Goal: Task Accomplishment & Management: Manage account settings

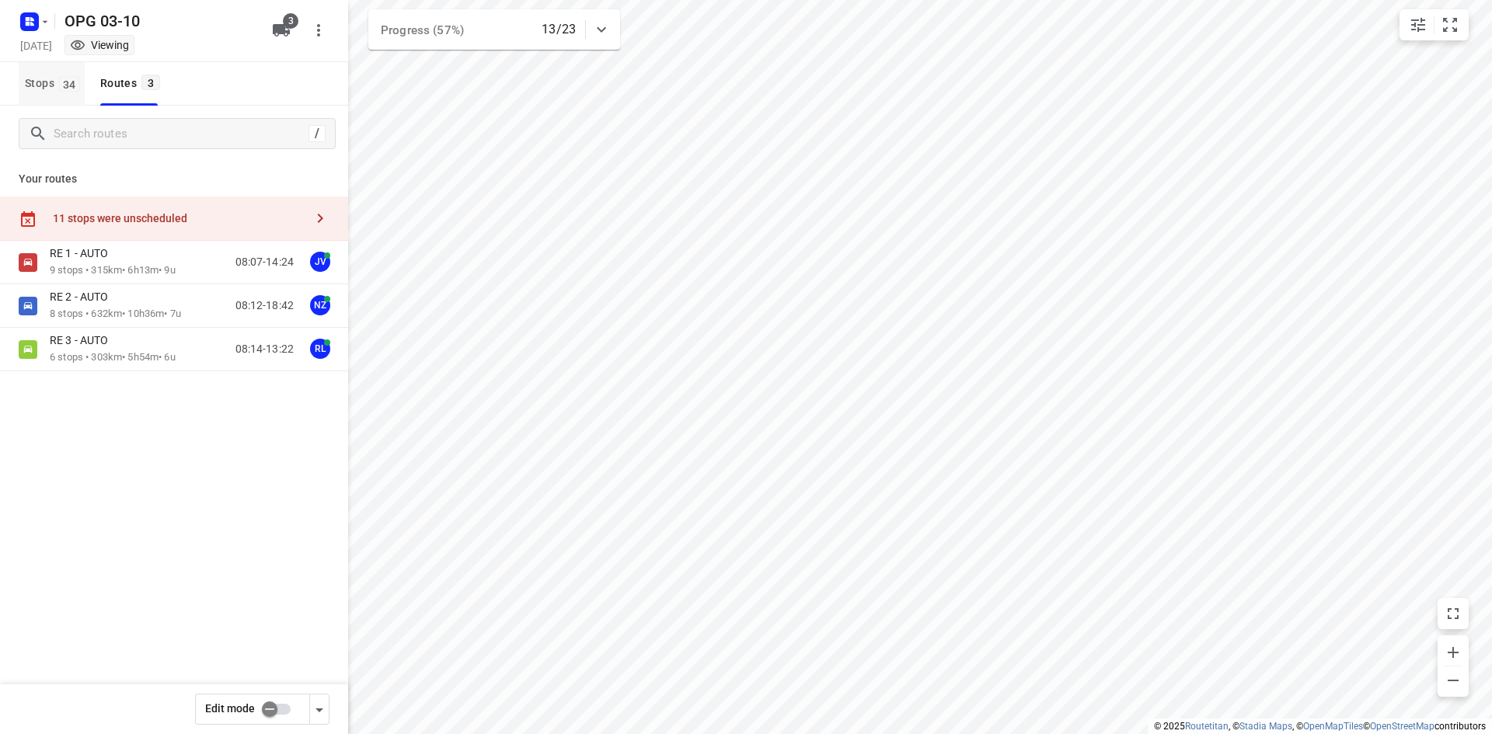
click at [78, 95] on button "Stops 34" at bounding box center [52, 84] width 66 height 44
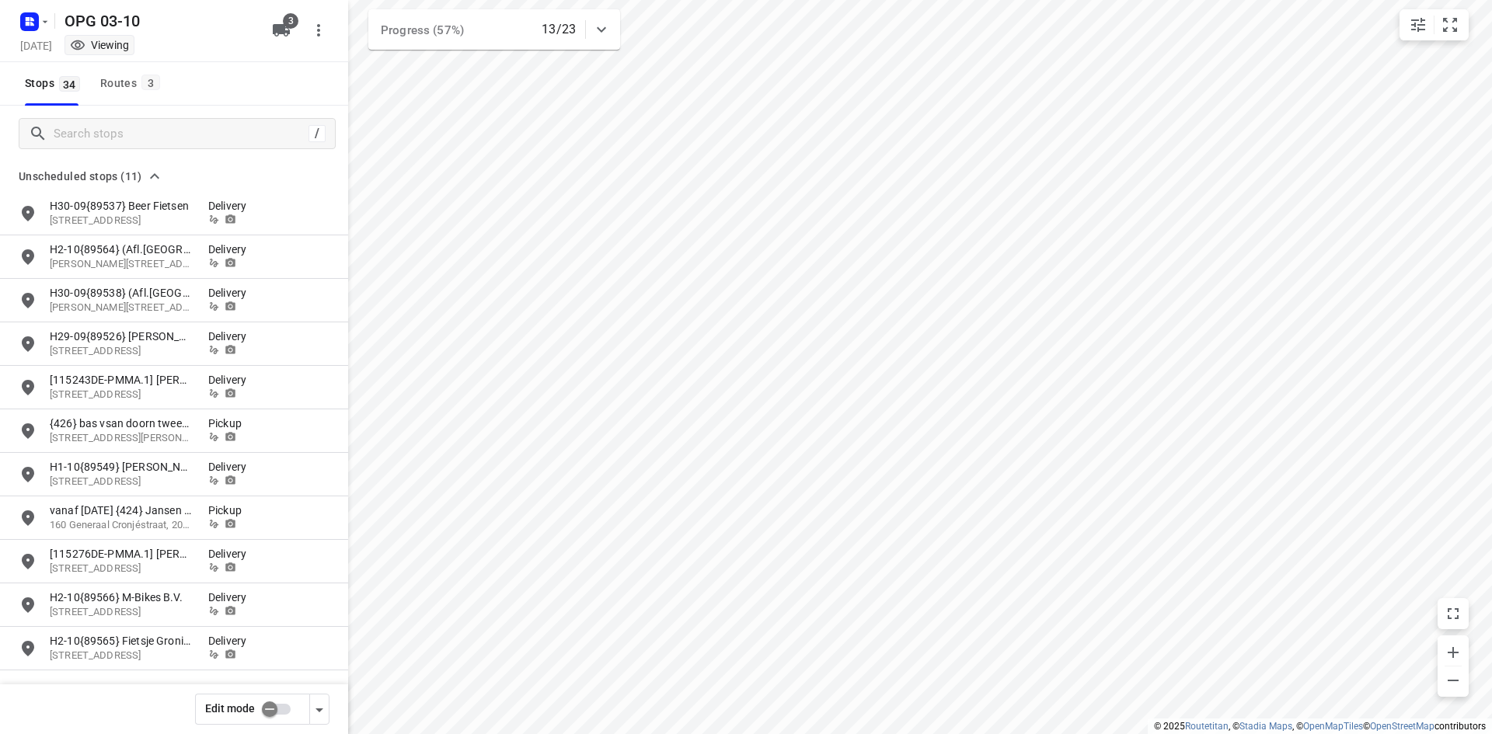
click at [260, 726] on div "Edit mode" at bounding box center [174, 710] width 348 height 50
click at [274, 716] on input "checkbox" at bounding box center [269, 710] width 89 height 30
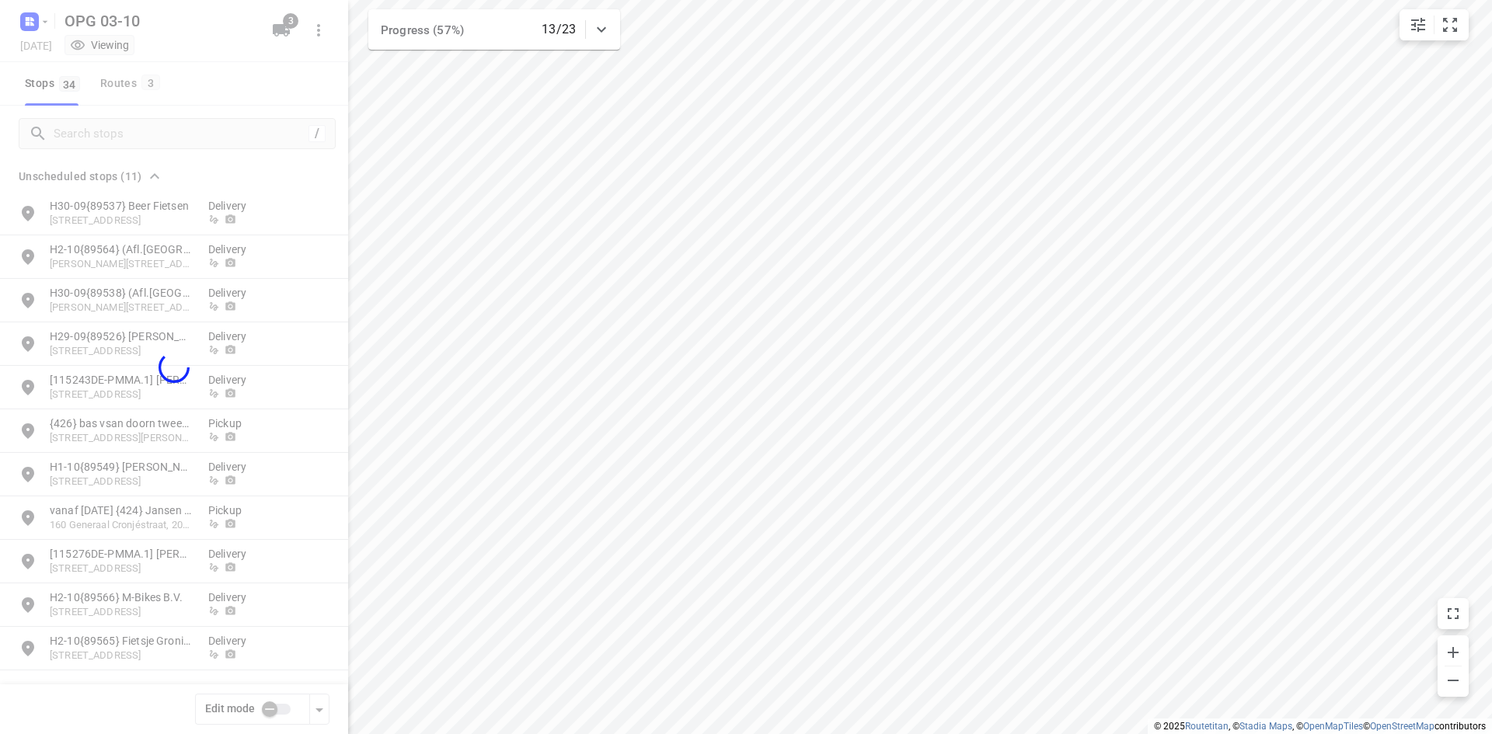
checkbox input "true"
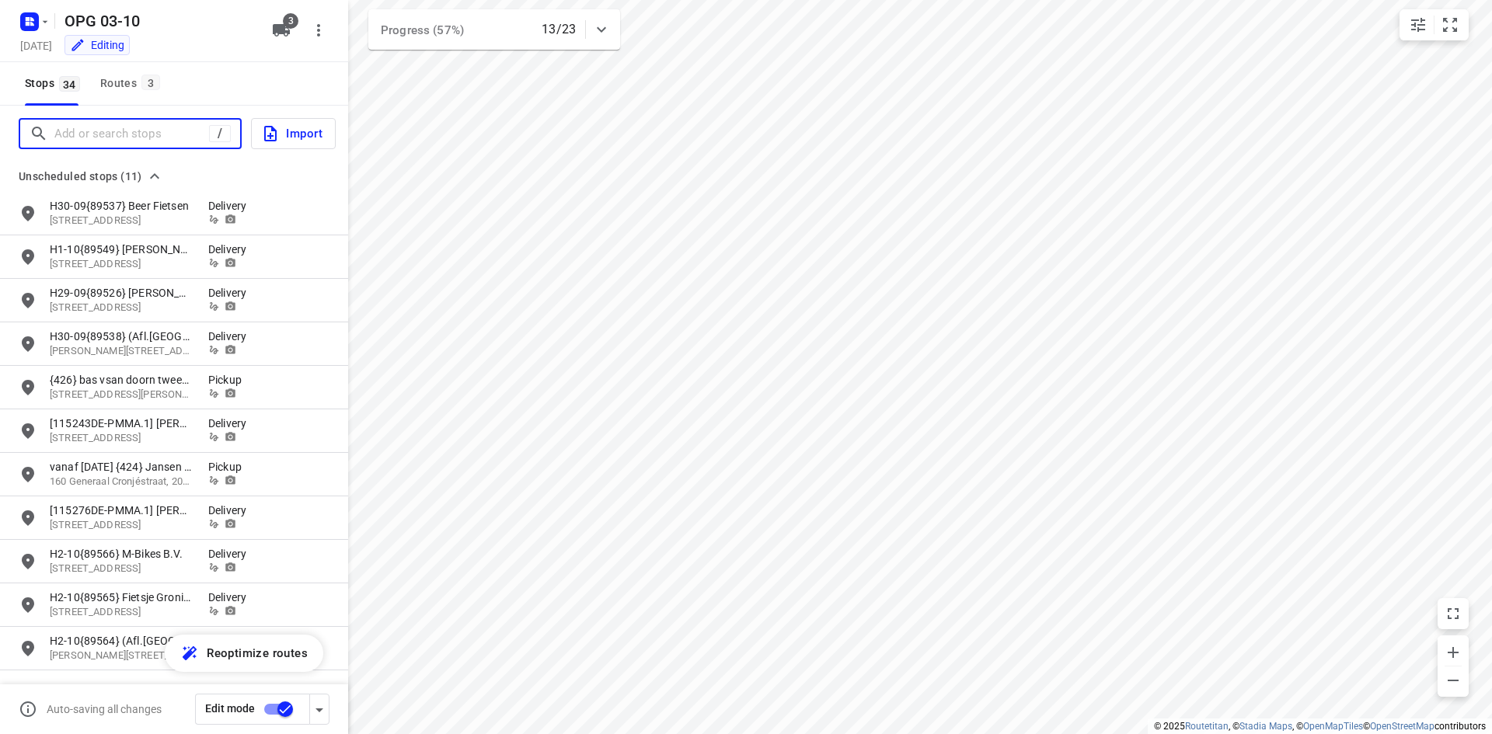
click at [85, 134] on input "Add or search stops" at bounding box center [131, 134] width 155 height 24
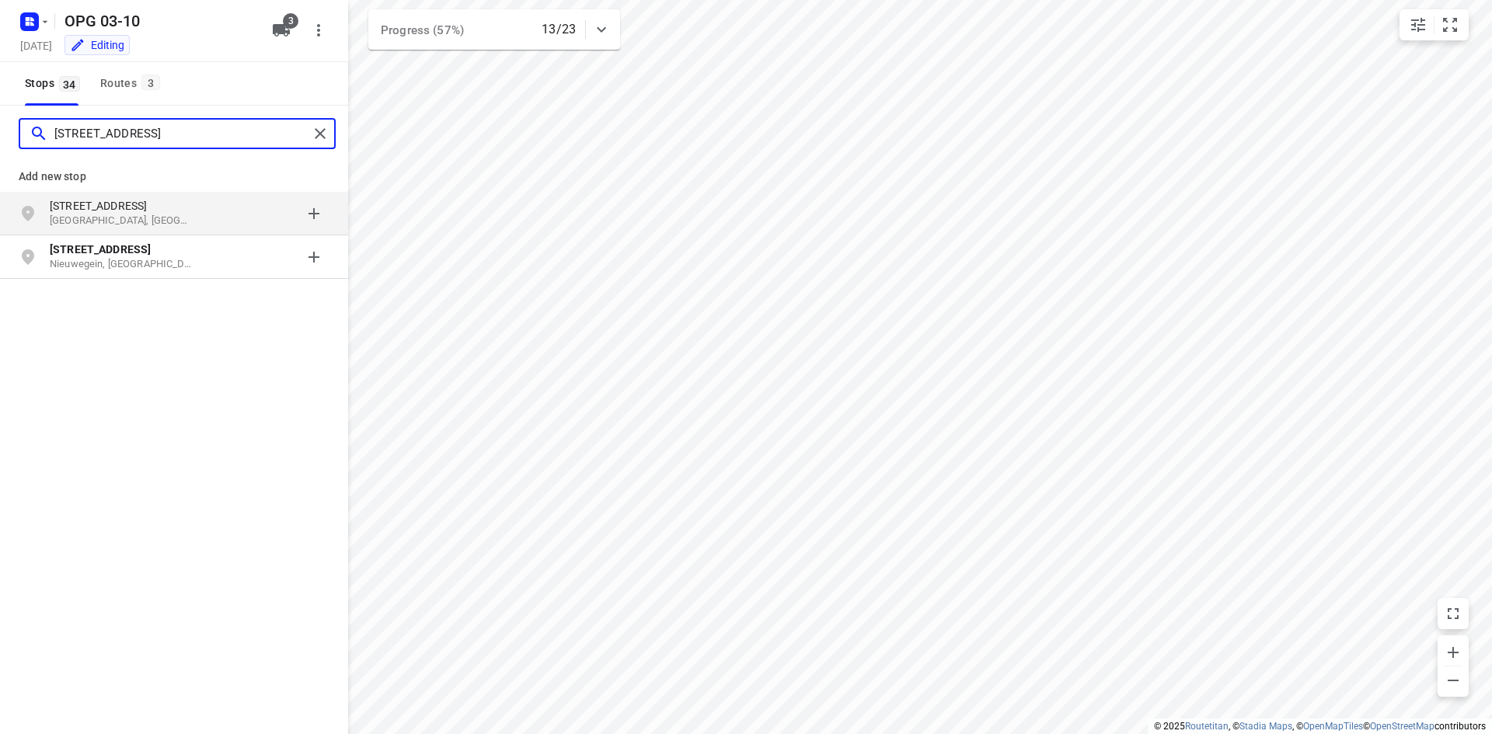
type input "[STREET_ADDRESS]"
click at [172, 215] on p "[GEOGRAPHIC_DATA], [GEOGRAPHIC_DATA]" at bounding box center [121, 221] width 143 height 15
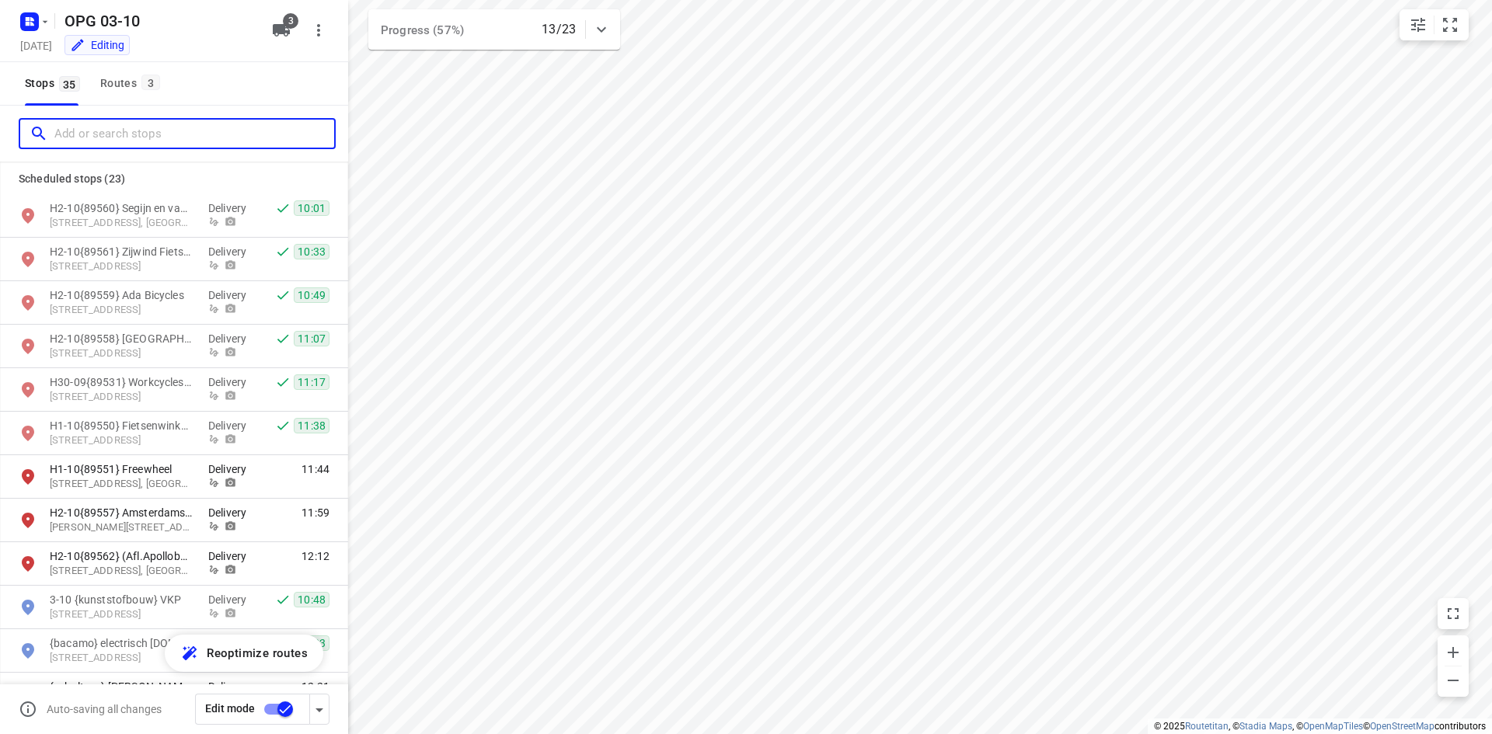
scroll to position [466, 0]
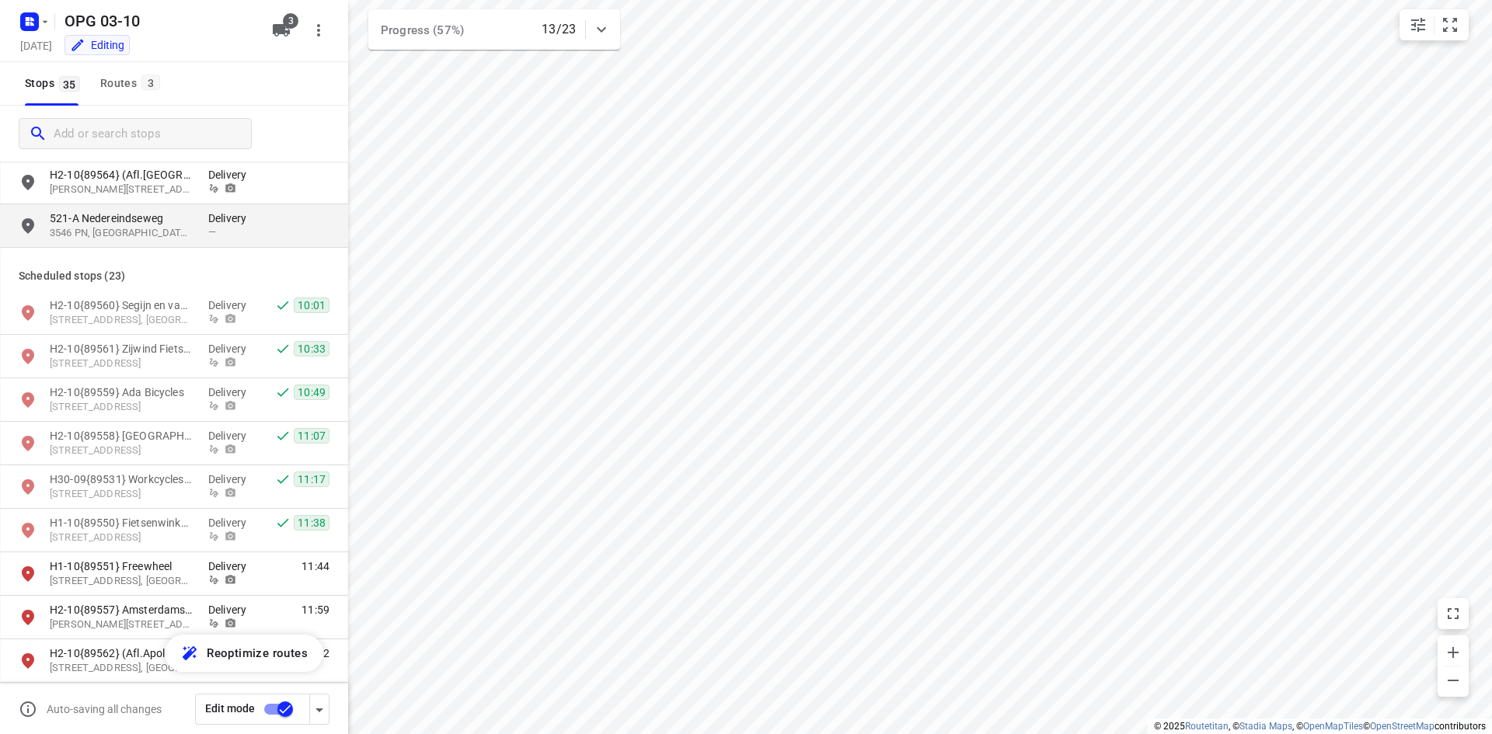
click at [183, 239] on p "3546 PN, [GEOGRAPHIC_DATA], [GEOGRAPHIC_DATA]" at bounding box center [121, 233] width 143 height 15
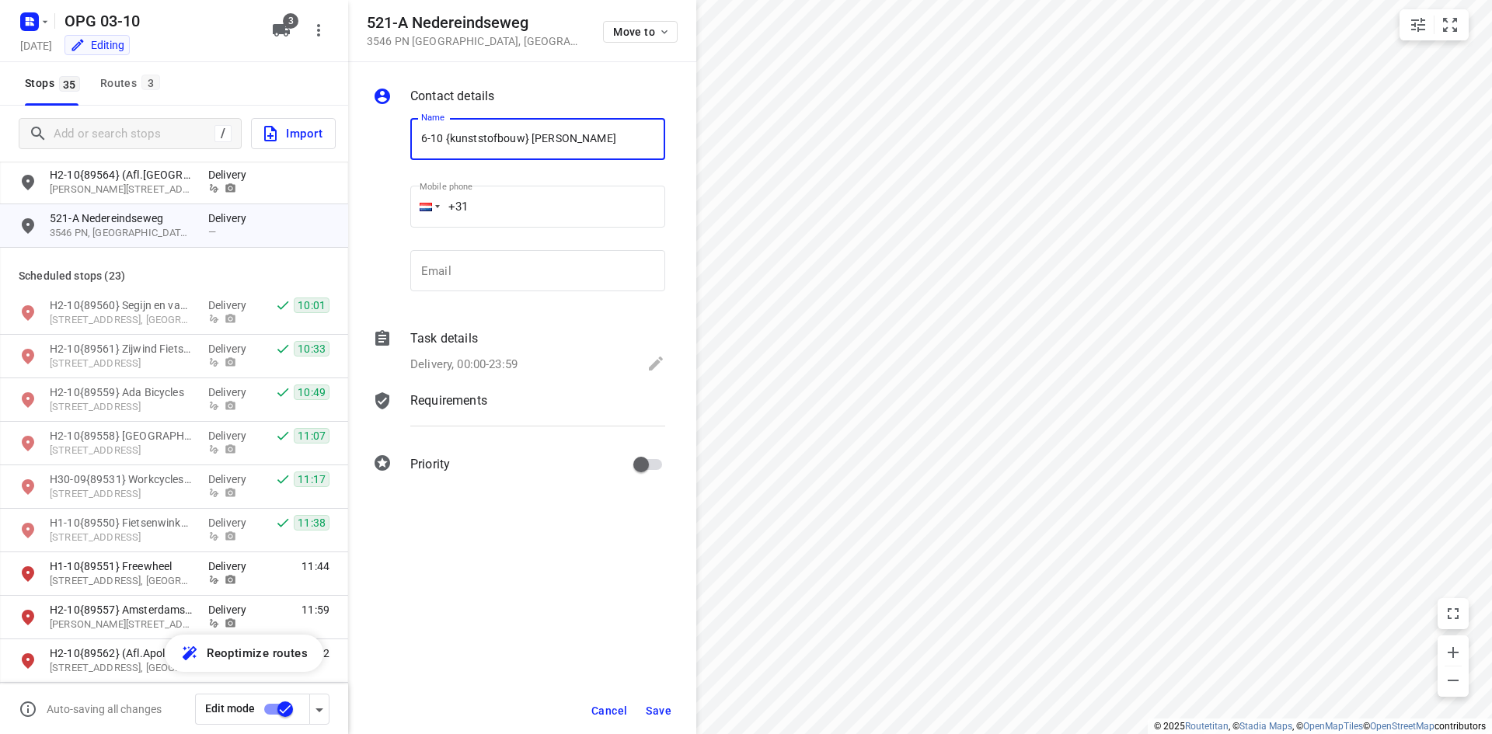
type input "6-10 {kunststofbouw} [PERSON_NAME]"
click at [574, 285] on input "email" at bounding box center [537, 271] width 255 height 42
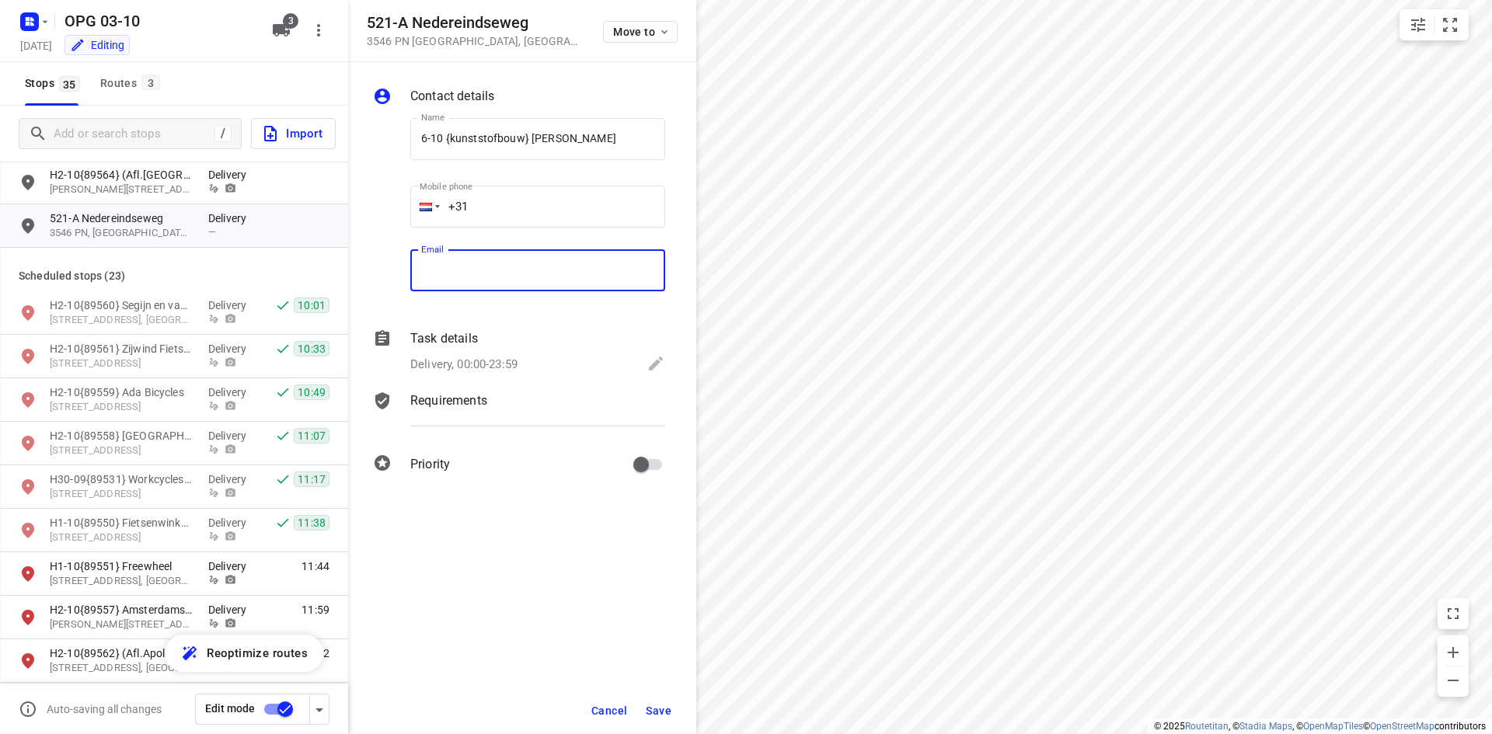
paste input "[EMAIL_ADDRESS][DOMAIN_NAME]"
type input "[EMAIL_ADDRESS][DOMAIN_NAME]"
click at [502, 213] on input "+31" at bounding box center [537, 207] width 255 height 42
type input "[PHONE_NUMBER]"
click at [483, 347] on div "Task details" at bounding box center [537, 338] width 255 height 19
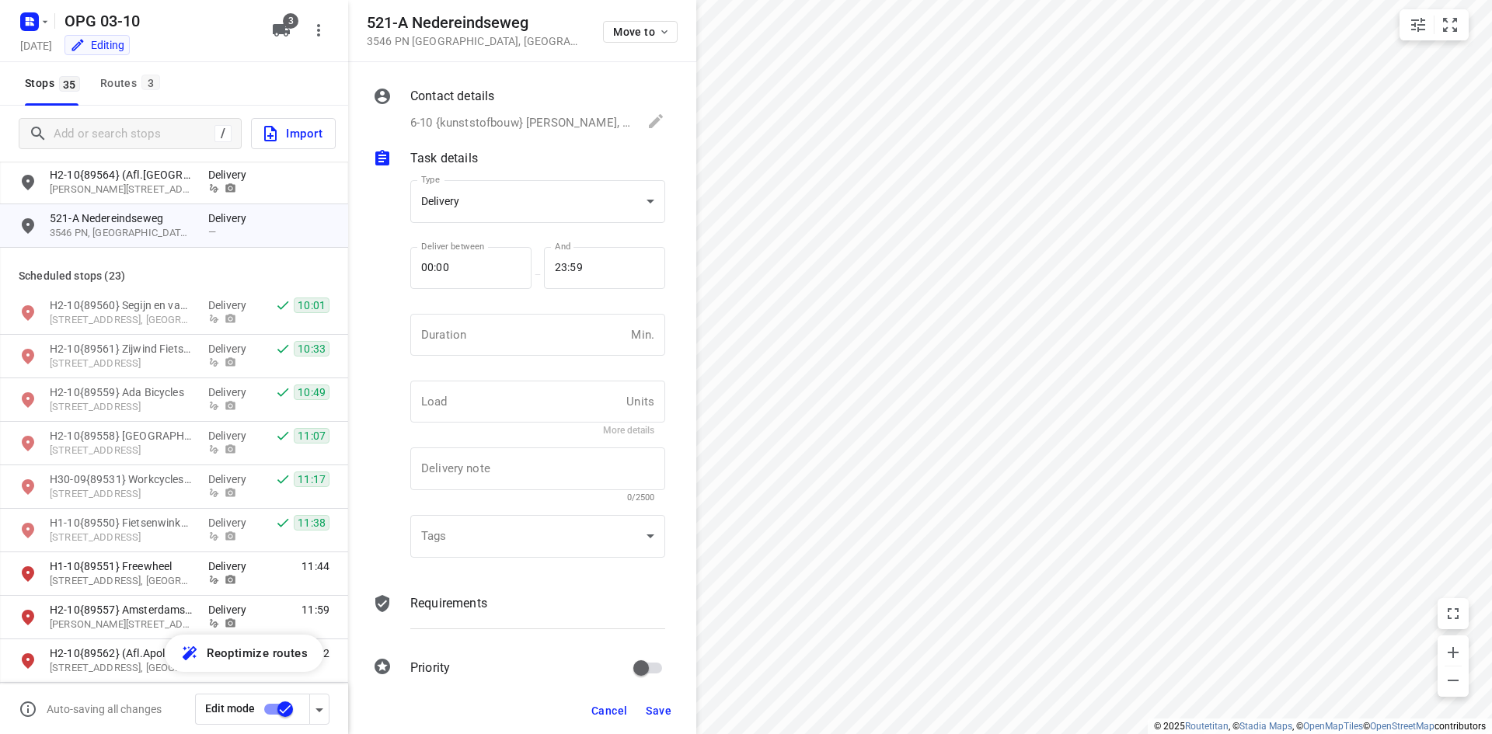
click at [479, 312] on div "Duration Min. Duration" at bounding box center [537, 341] width 267 height 73
click at [469, 326] on input "number" at bounding box center [517, 335] width 214 height 42
type input "10"
type input "1"
click at [436, 599] on p "Requirements" at bounding box center [448, 603] width 77 height 19
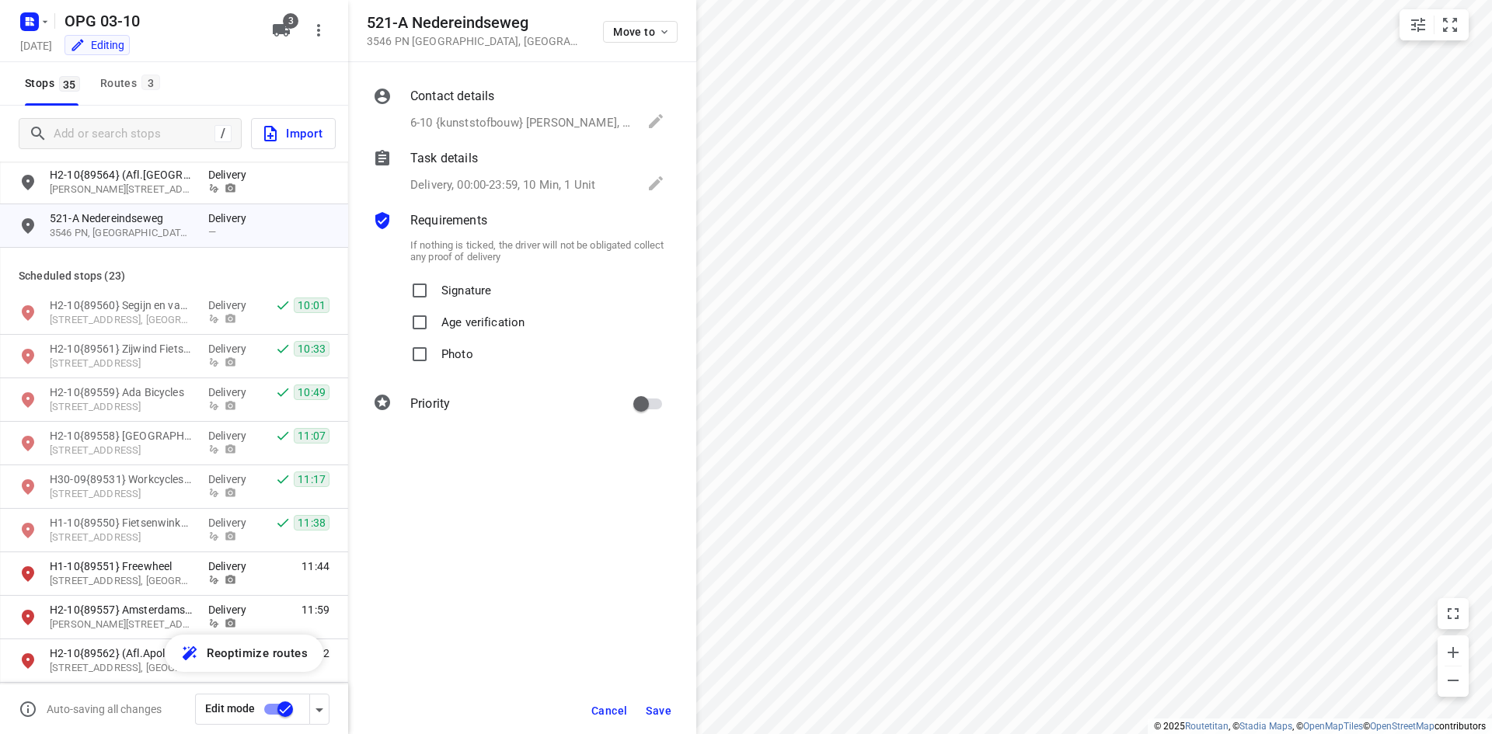
click at [443, 285] on p "Signature" at bounding box center [466, 286] width 50 height 23
click at [435, 285] on input "Signature" at bounding box center [419, 290] width 31 height 31
checkbox input "true"
click at [437, 358] on label "Photo" at bounding box center [438, 355] width 69 height 32
click at [435, 358] on input "Photo" at bounding box center [419, 354] width 31 height 31
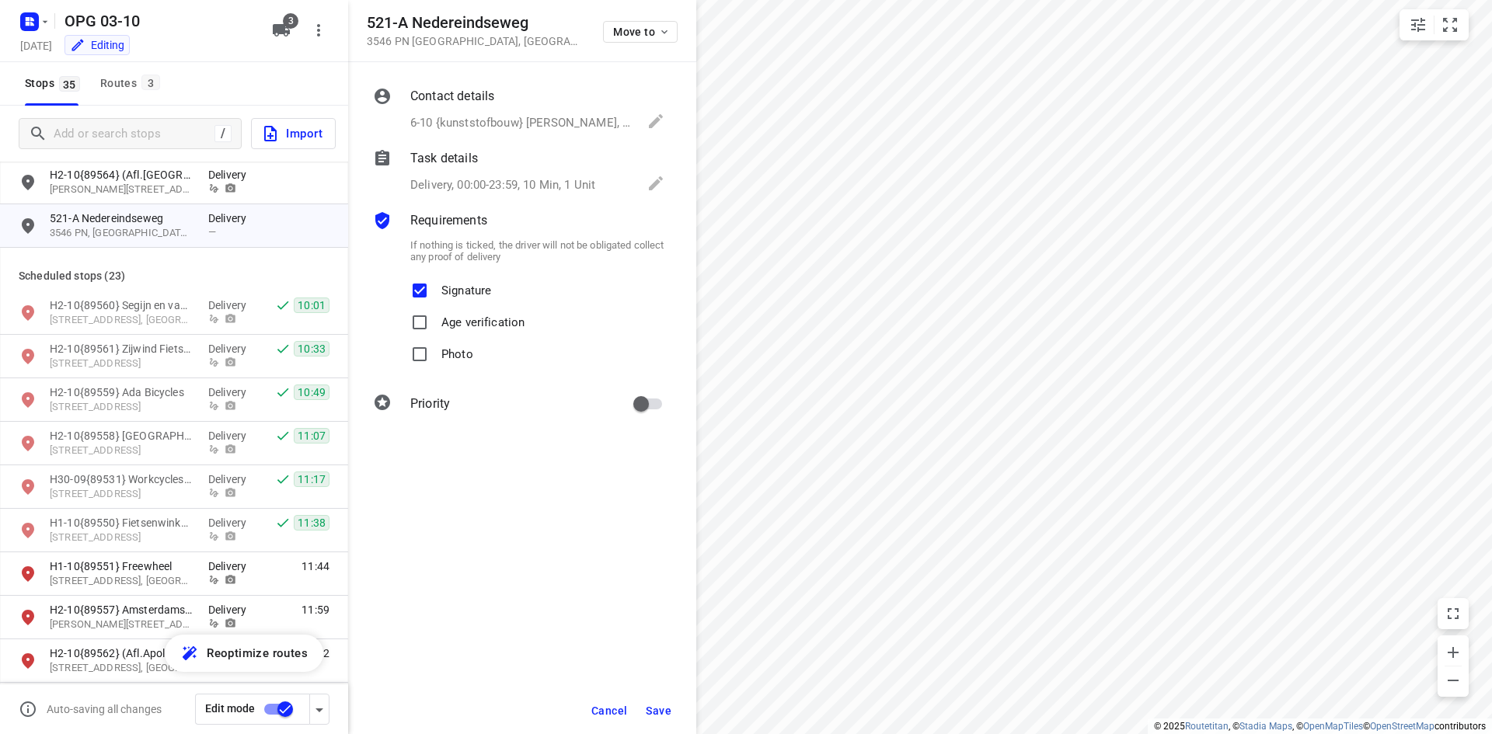
checkbox input "true"
drag, startPoint x: 655, startPoint y: 402, endPoint x: 653, endPoint y: 528, distance: 125.1
click at [654, 402] on input "primary checkbox" at bounding box center [641, 404] width 89 height 30
checkbox input "true"
click at [650, 692] on div "Cancel Save" at bounding box center [522, 711] width 348 height 47
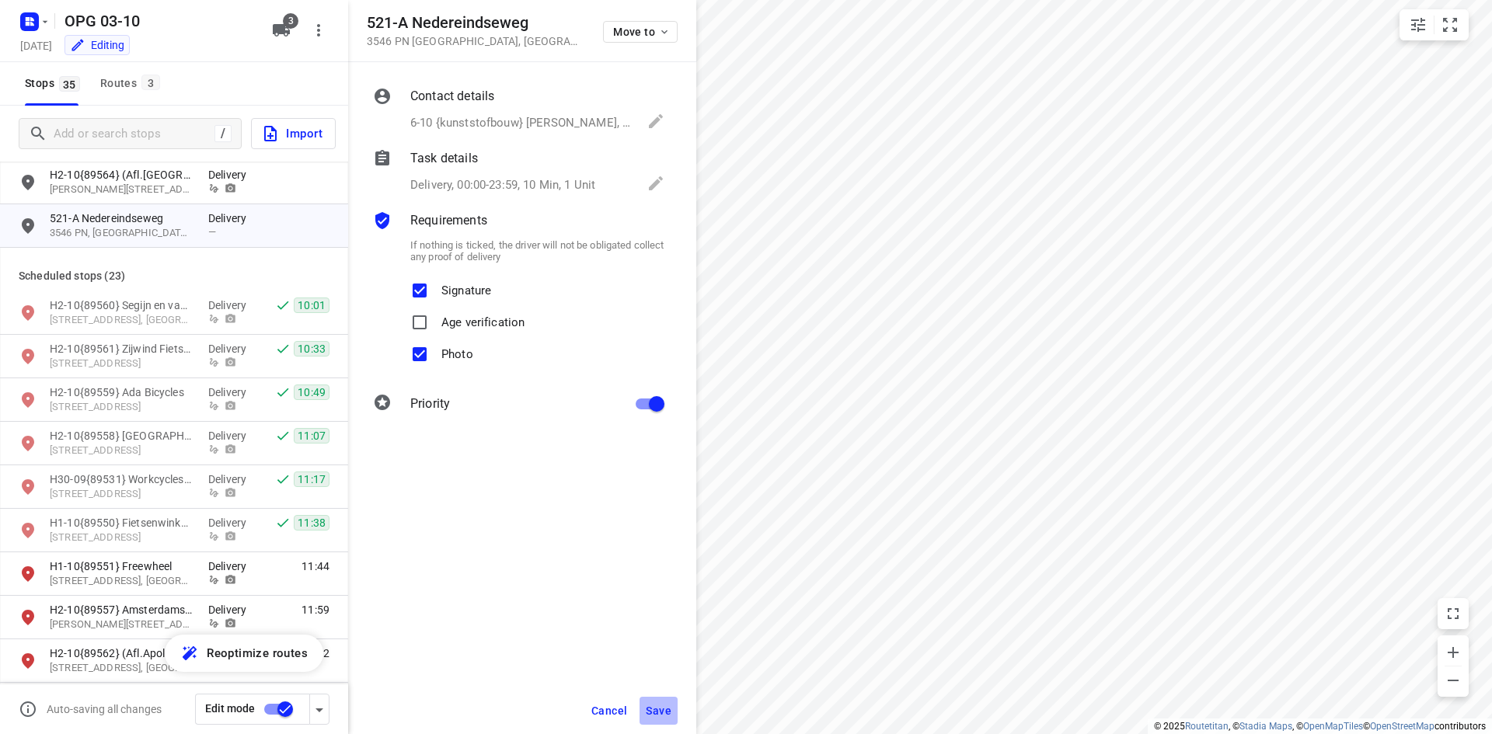
click at [653, 701] on button "Save" at bounding box center [658, 711] width 38 height 28
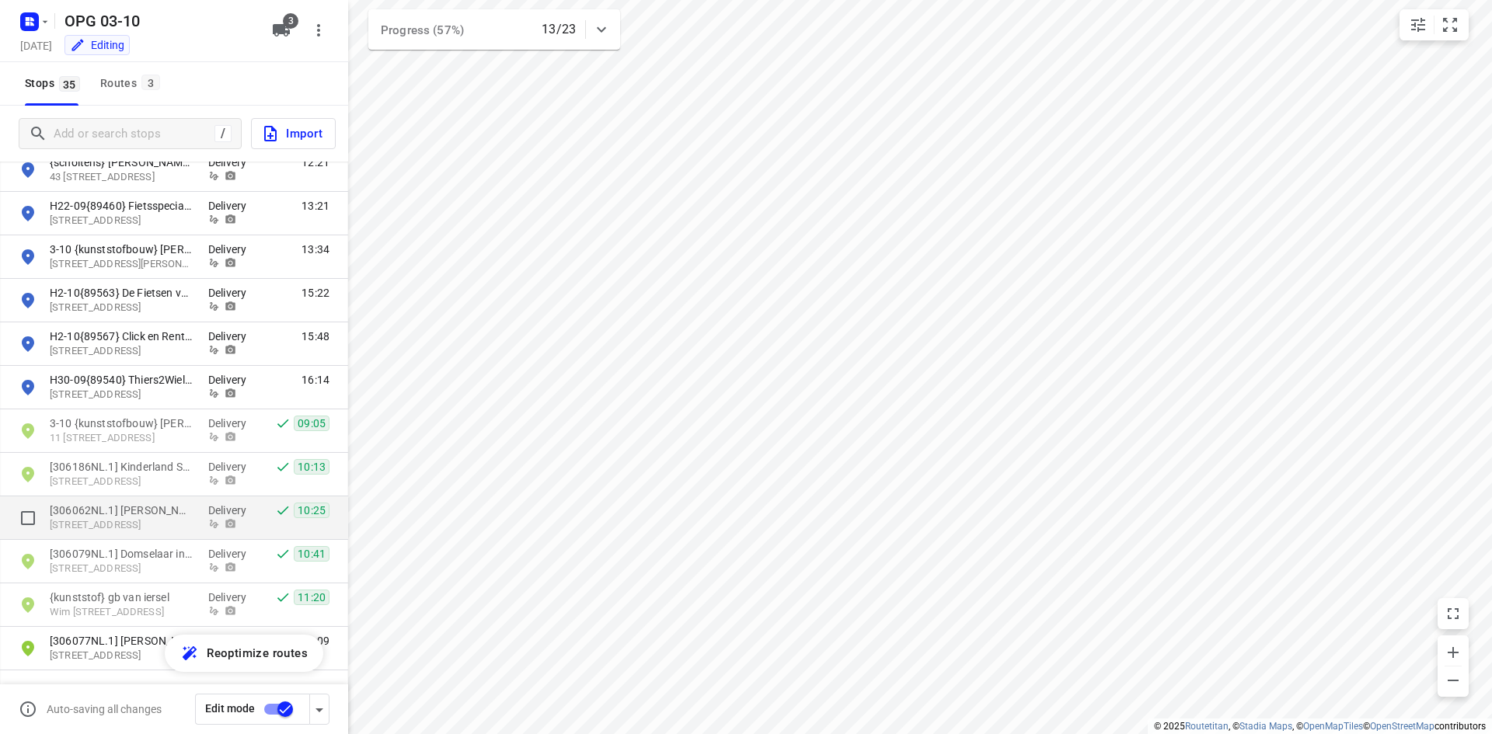
scroll to position [1150, 0]
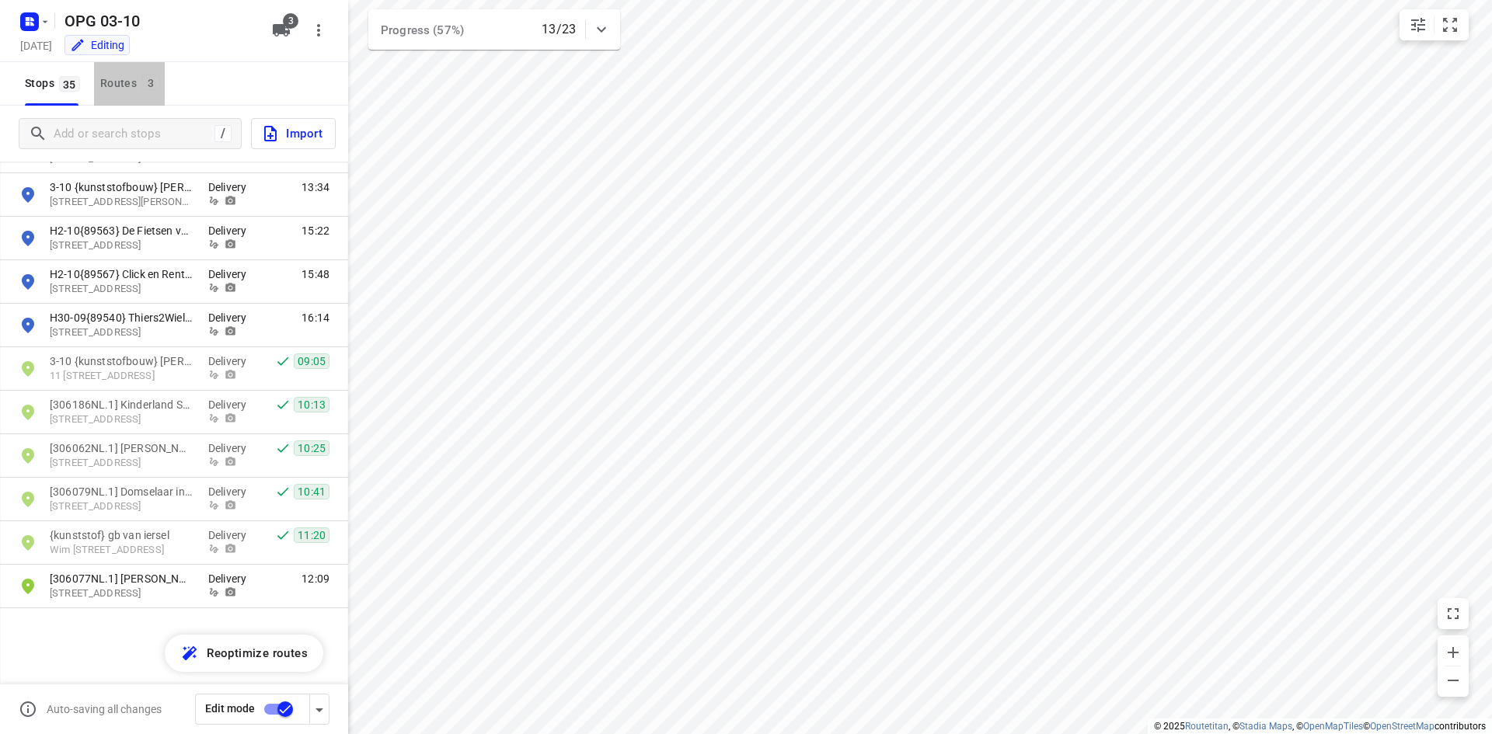
click at [157, 82] on span "3" at bounding box center [150, 83] width 19 height 16
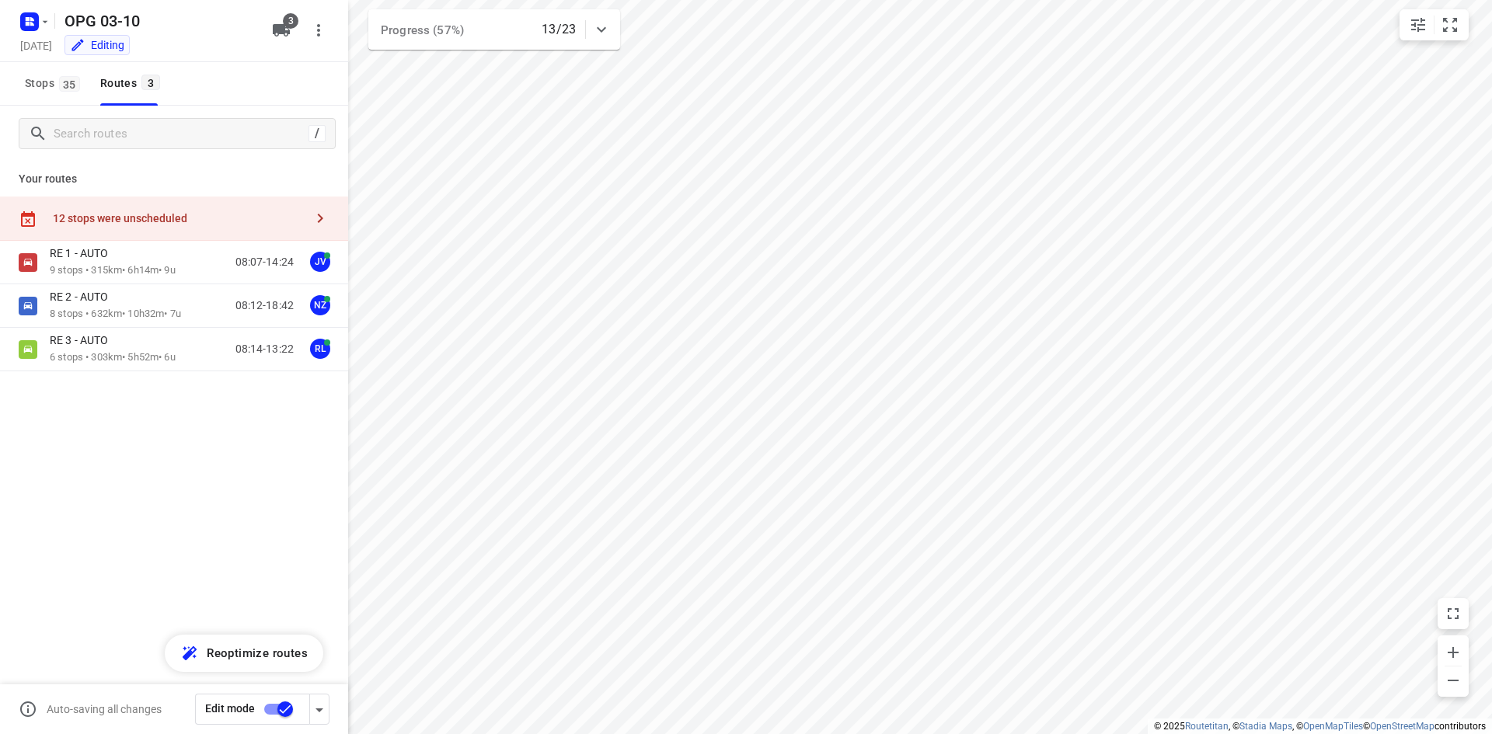
drag, startPoint x: 228, startPoint y: 204, endPoint x: 262, endPoint y: 204, distance: 33.4
click at [229, 204] on div "12 stops were unscheduled" at bounding box center [174, 219] width 348 height 44
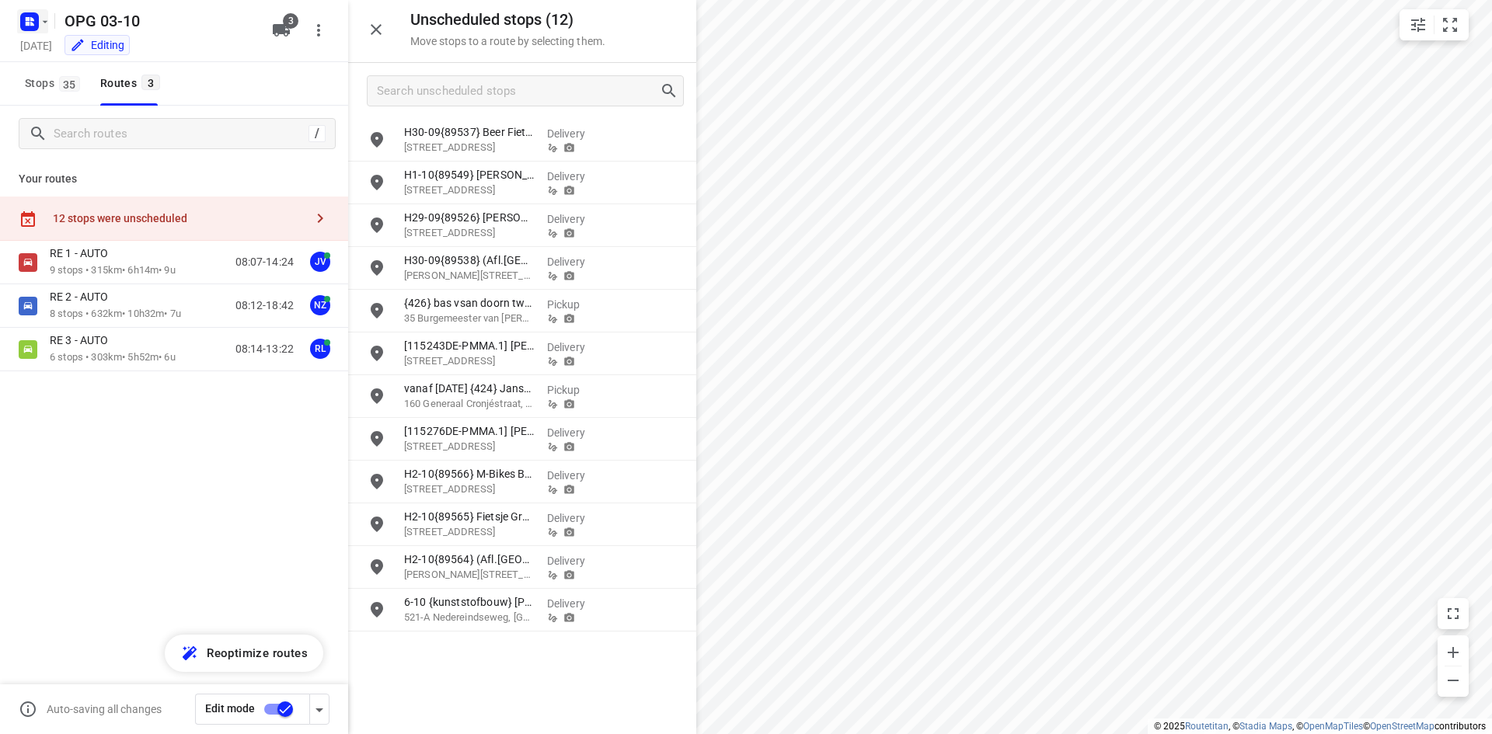
click at [33, 27] on rect "button" at bounding box center [29, 21] width 19 height 19
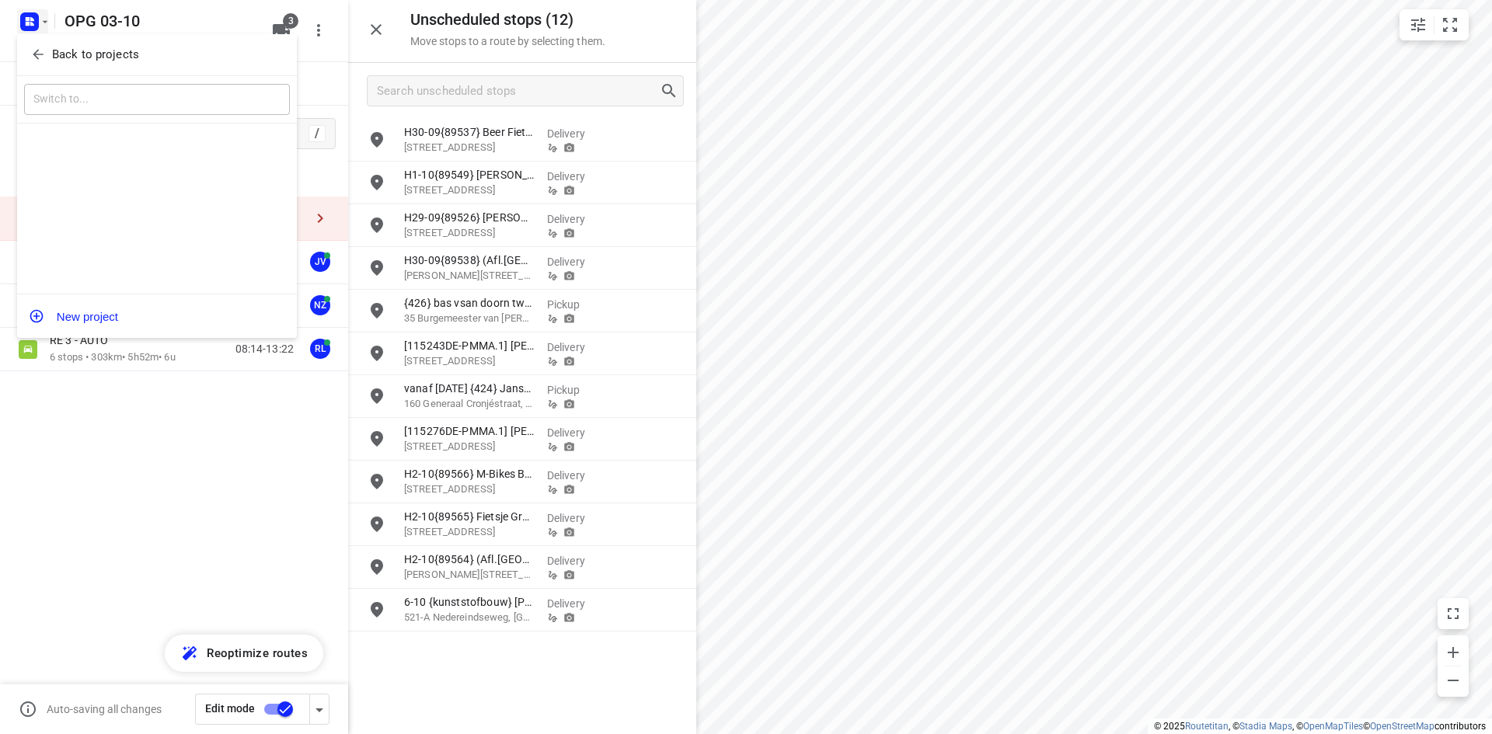
click at [47, 54] on span "Back to projects" at bounding box center [156, 55] width 253 height 18
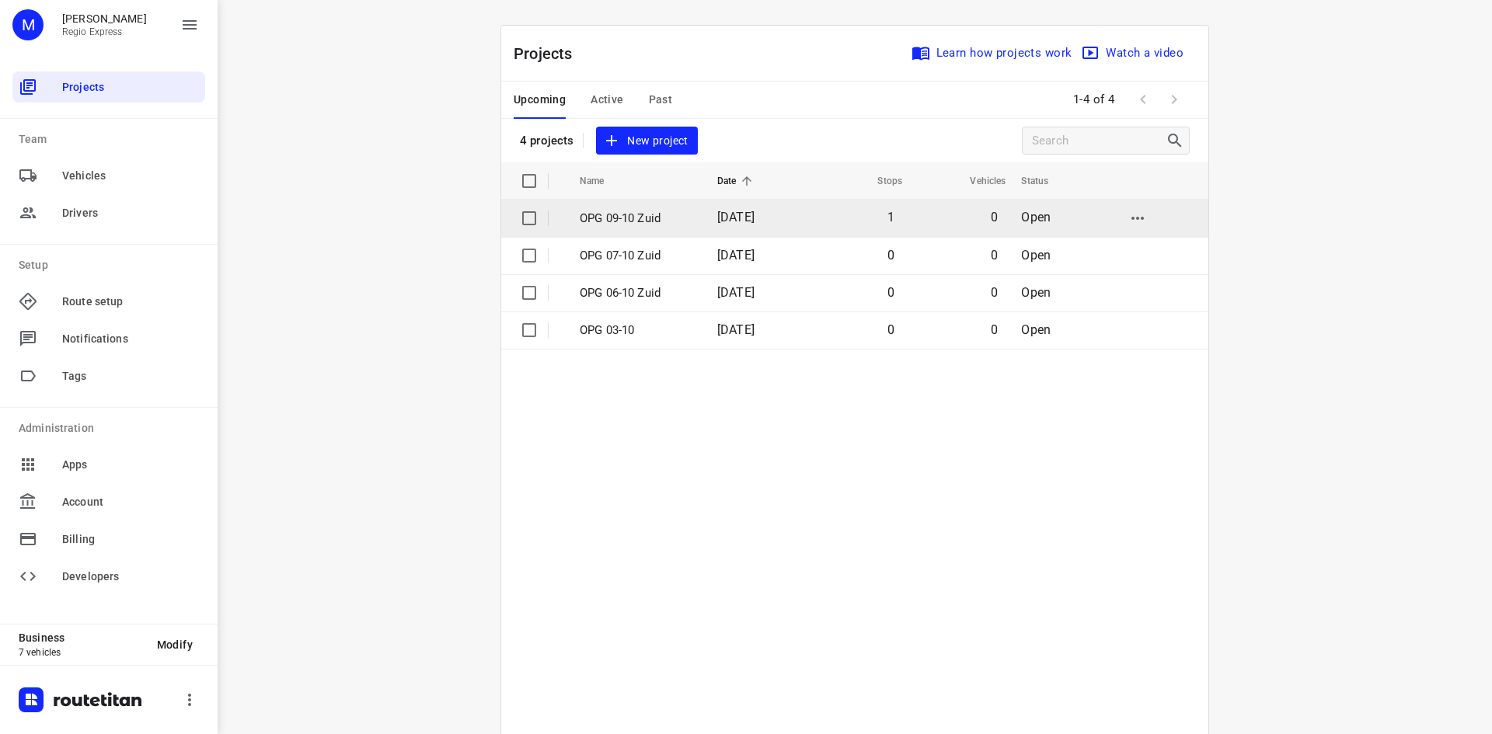
click at [686, 219] on p "OPG 09-10 Zuid" at bounding box center [637, 219] width 114 height 18
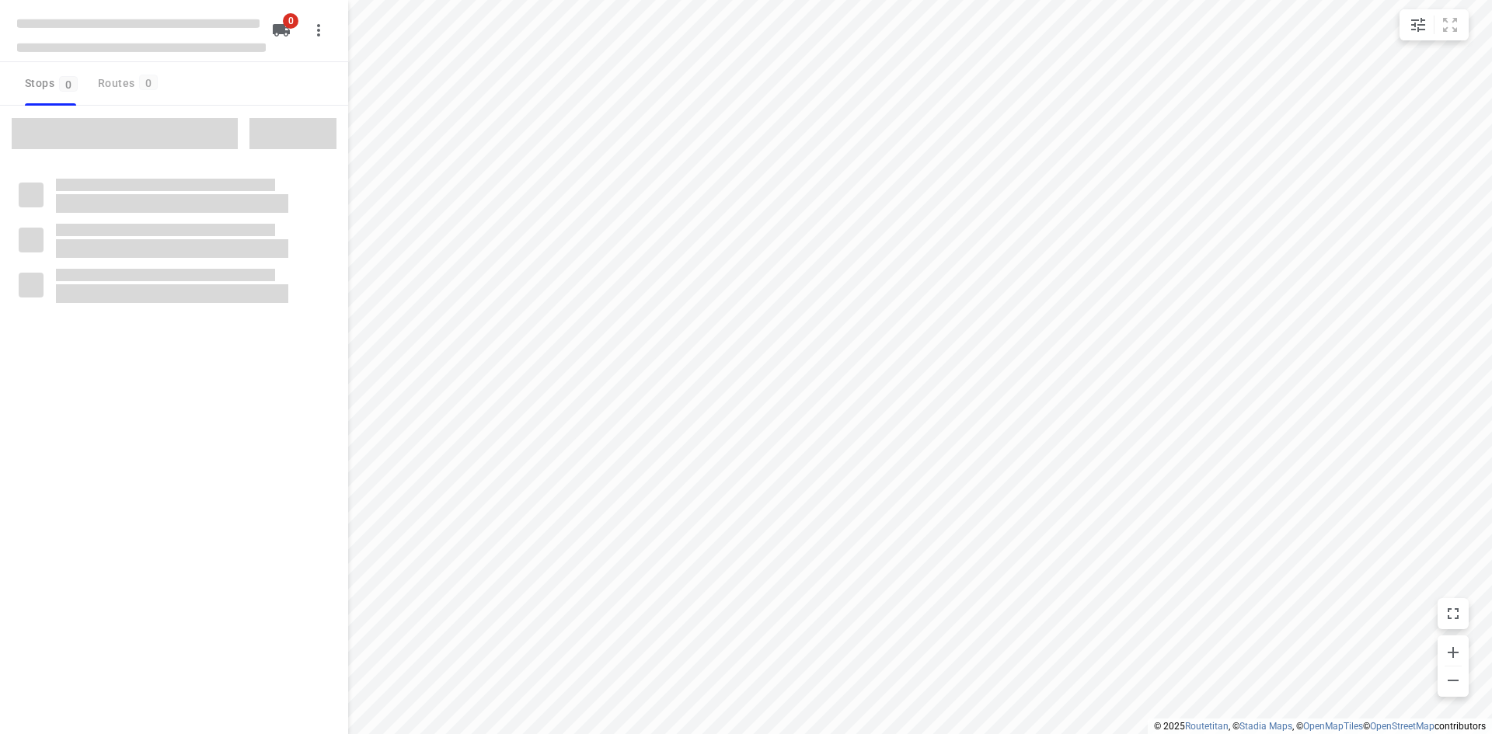
type input "distance"
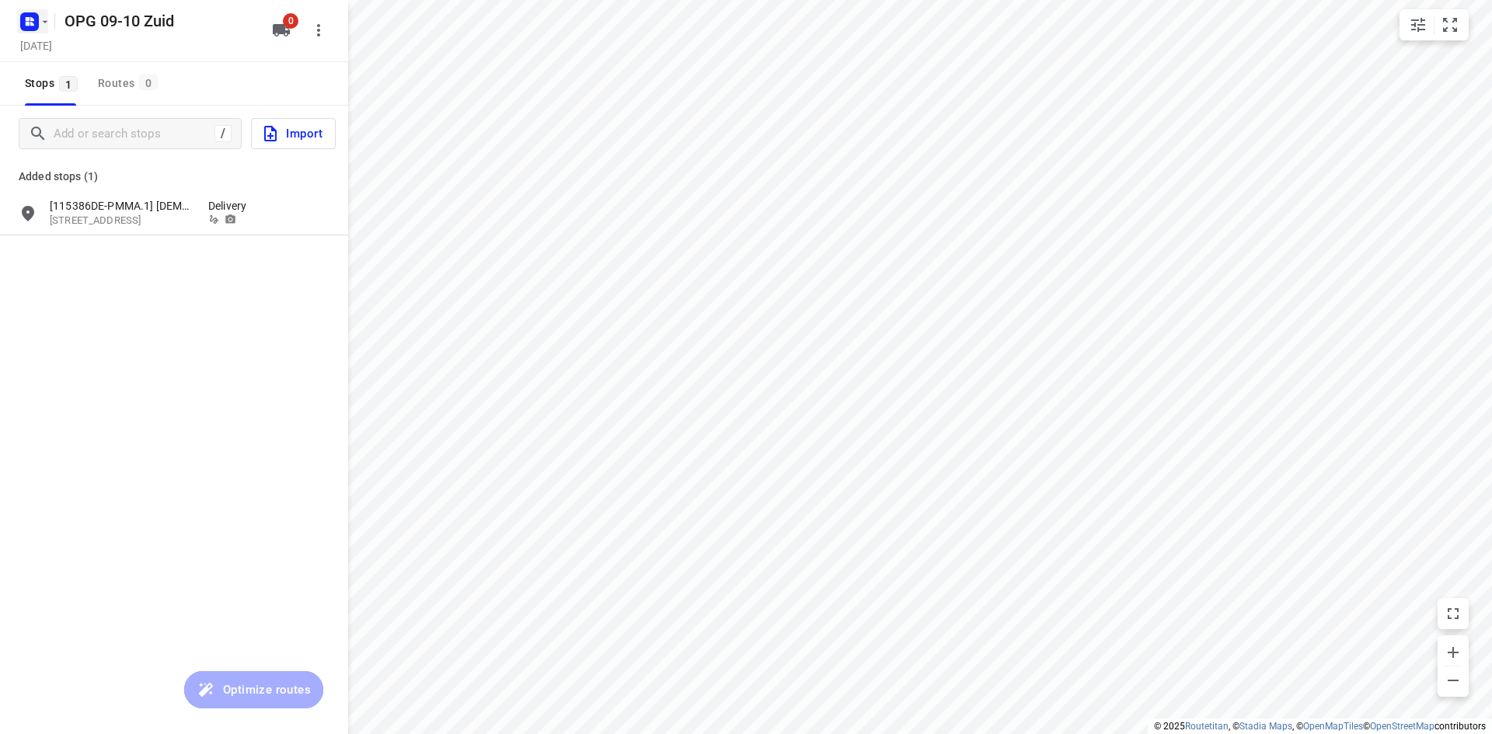
click at [35, 19] on rect "button" at bounding box center [29, 21] width 19 height 19
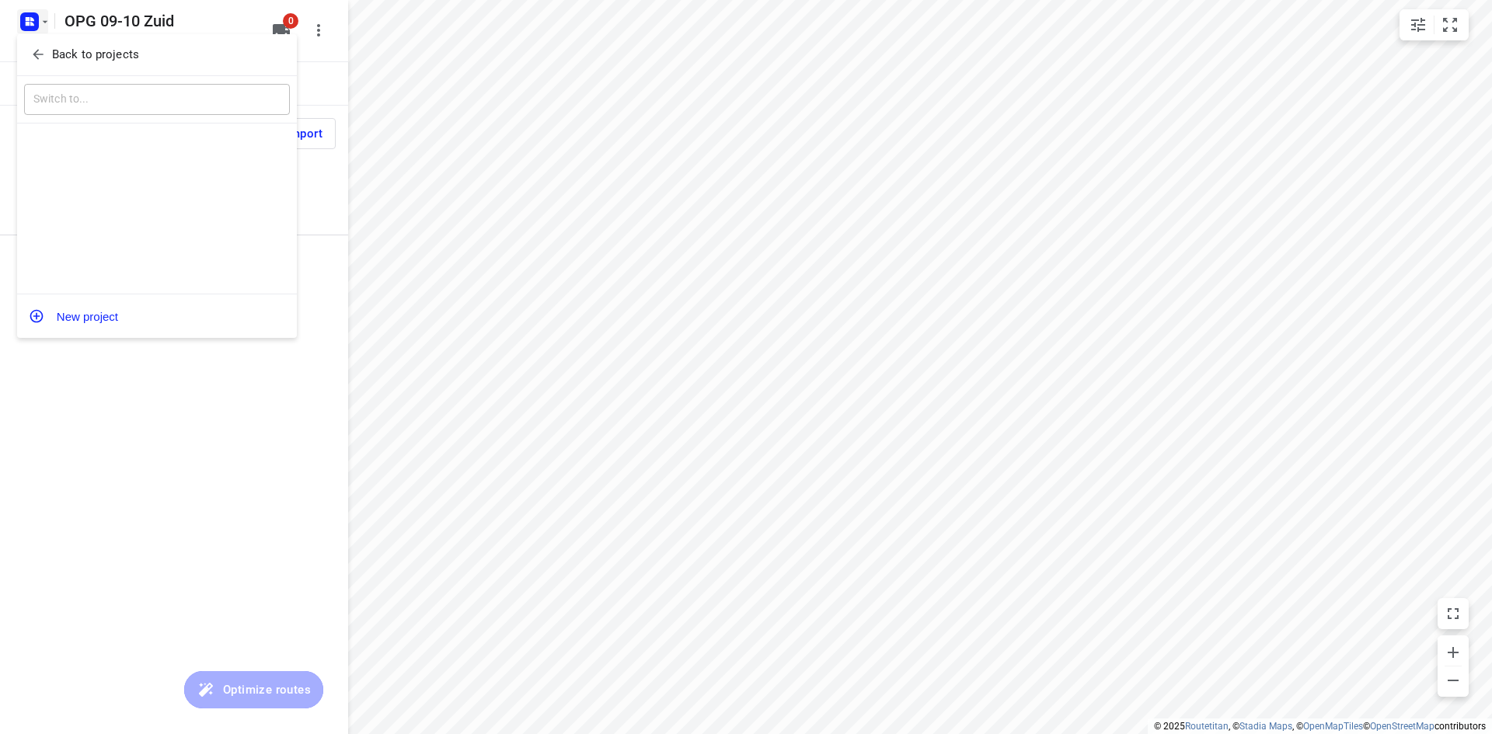
click at [36, 42] on button "Back to projects" at bounding box center [157, 55] width 266 height 26
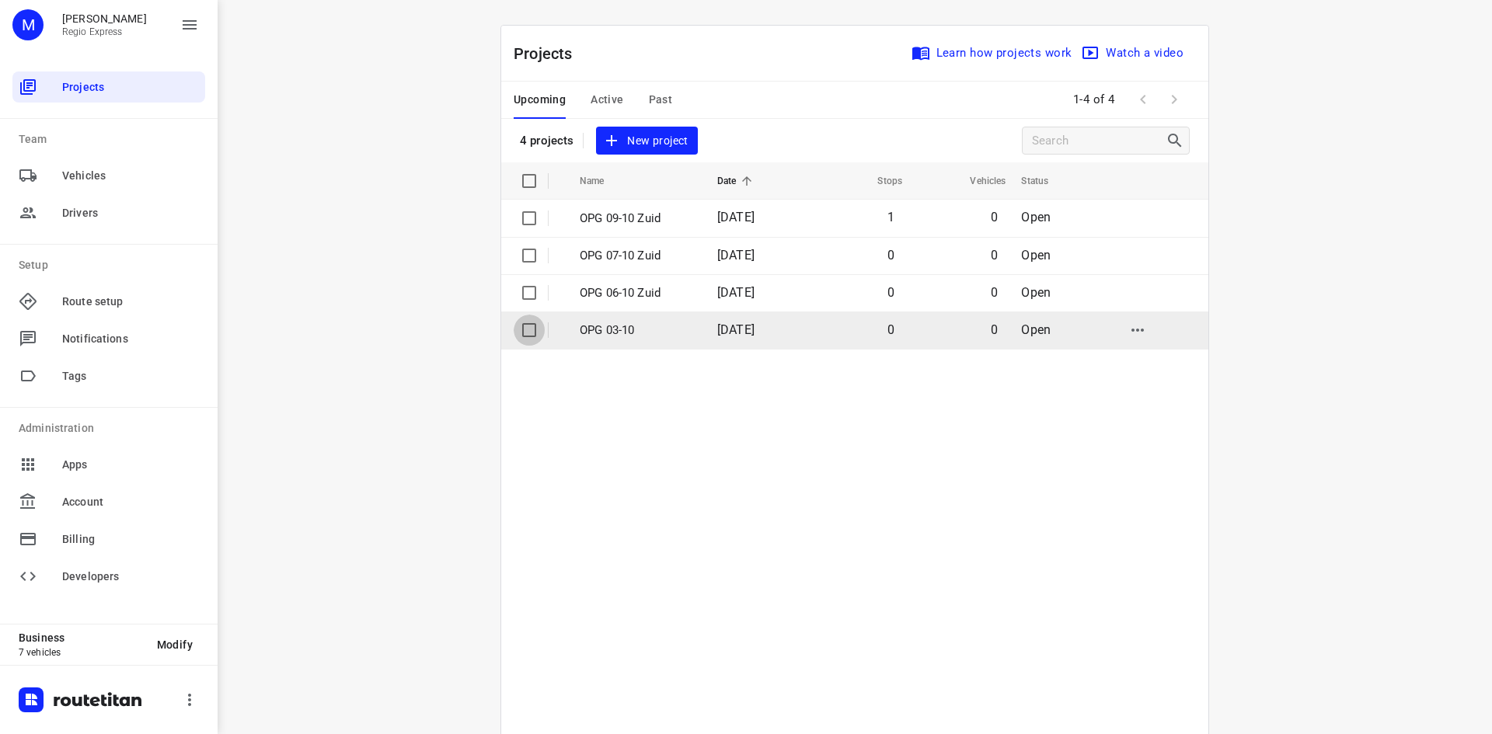
click at [523, 332] on input "checkbox" at bounding box center [529, 330] width 31 height 31
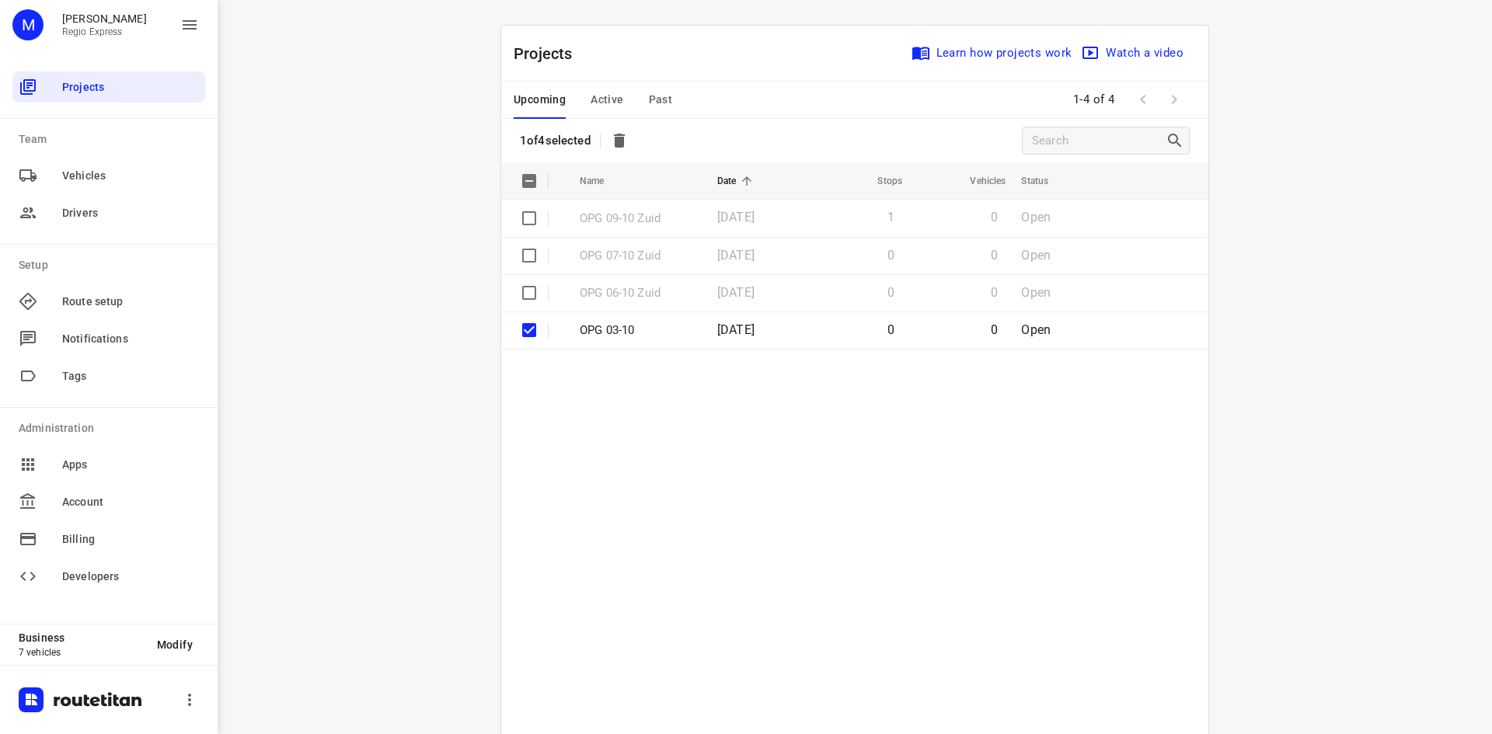
click at [628, 154] on button "button" at bounding box center [619, 140] width 31 height 31
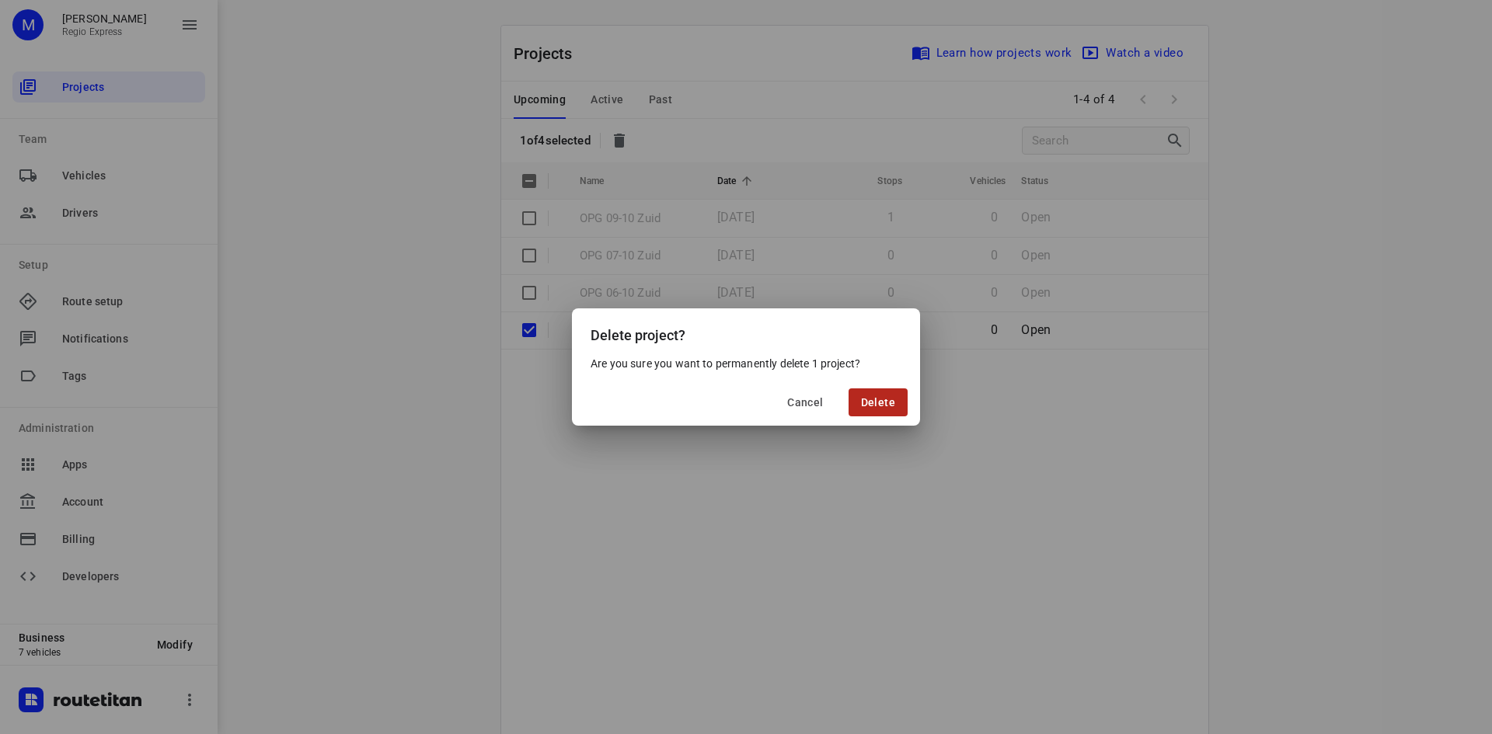
click at [866, 403] on span "Delete" at bounding box center [878, 402] width 34 height 12
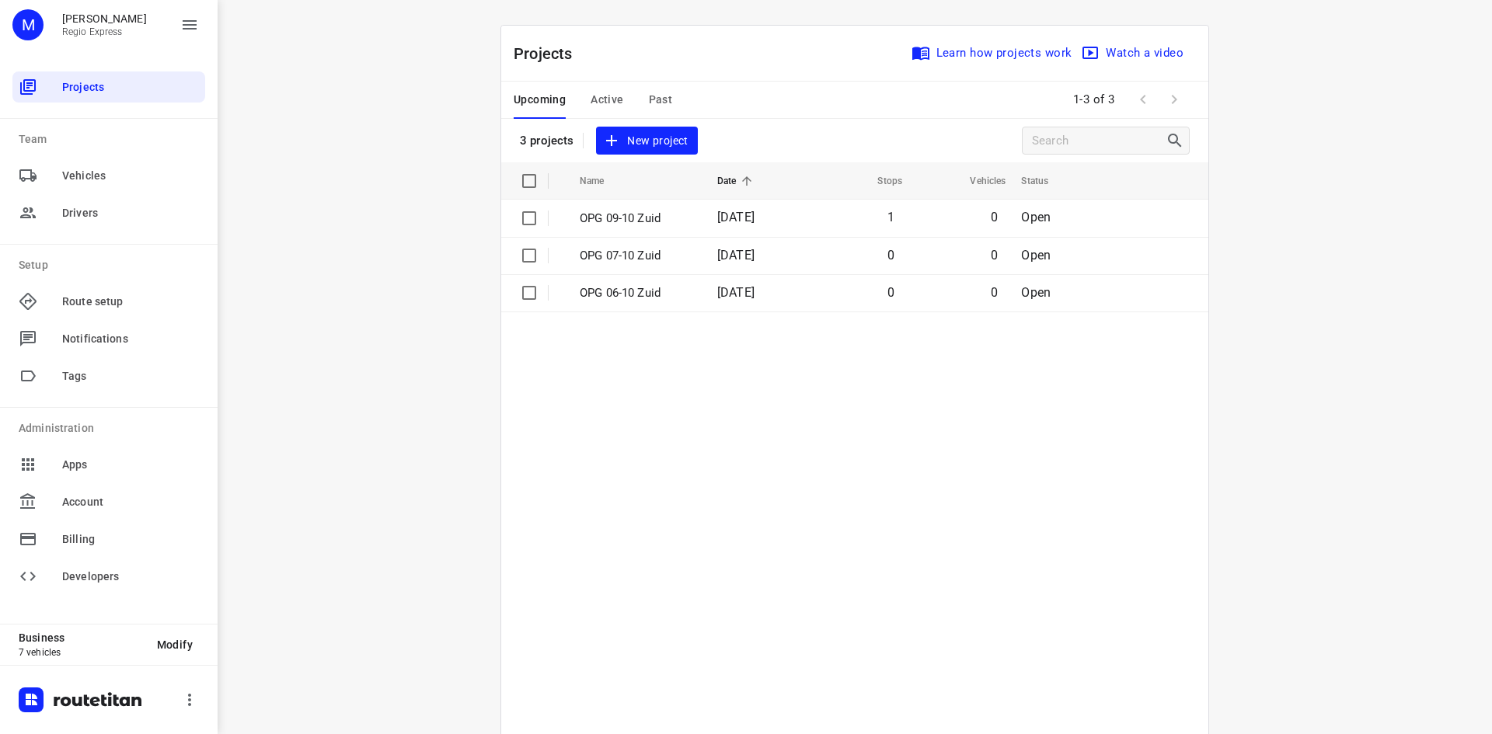
click at [556, 91] on span "Upcoming" at bounding box center [540, 99] width 52 height 19
click at [592, 97] on span "Active" at bounding box center [607, 99] width 33 height 19
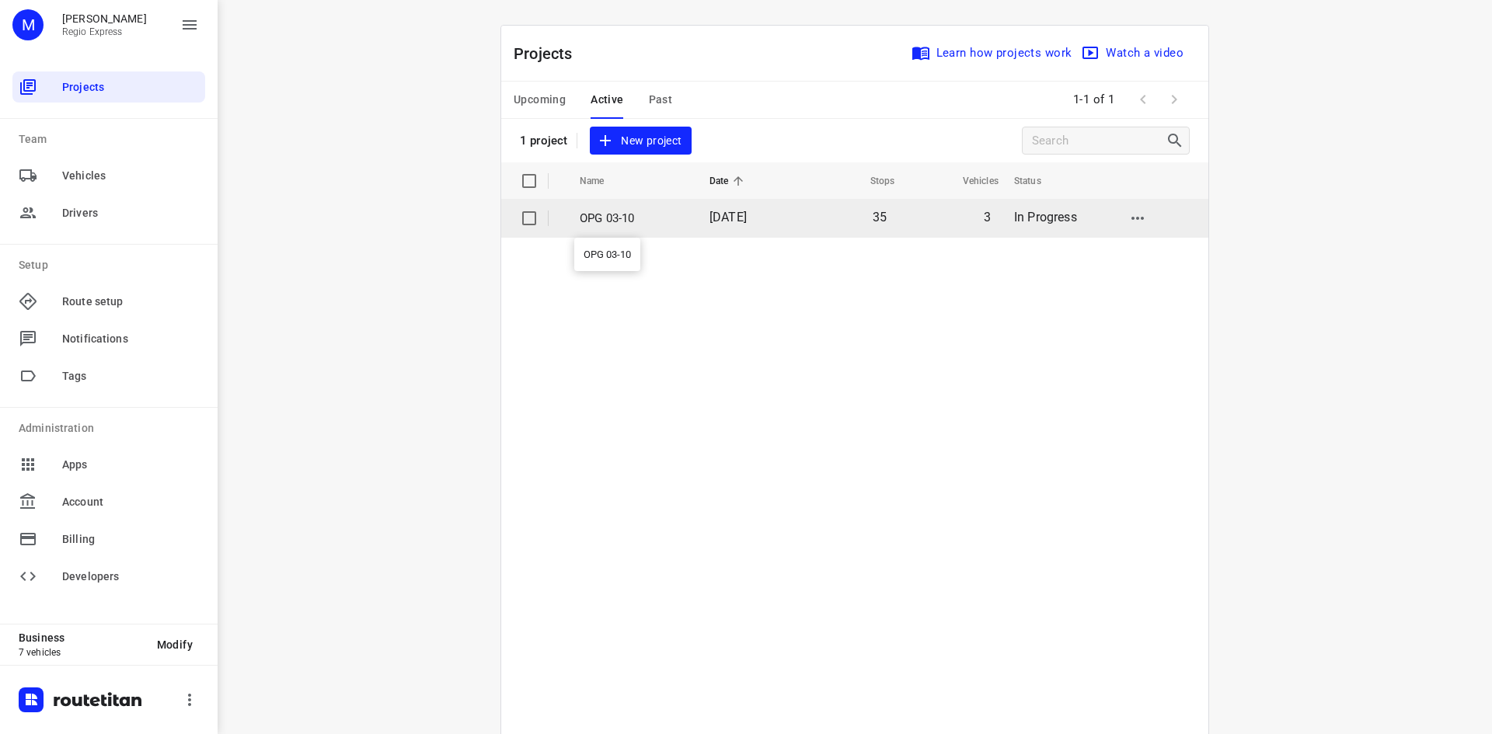
click at [609, 220] on p "OPG 03-10" at bounding box center [633, 219] width 106 height 18
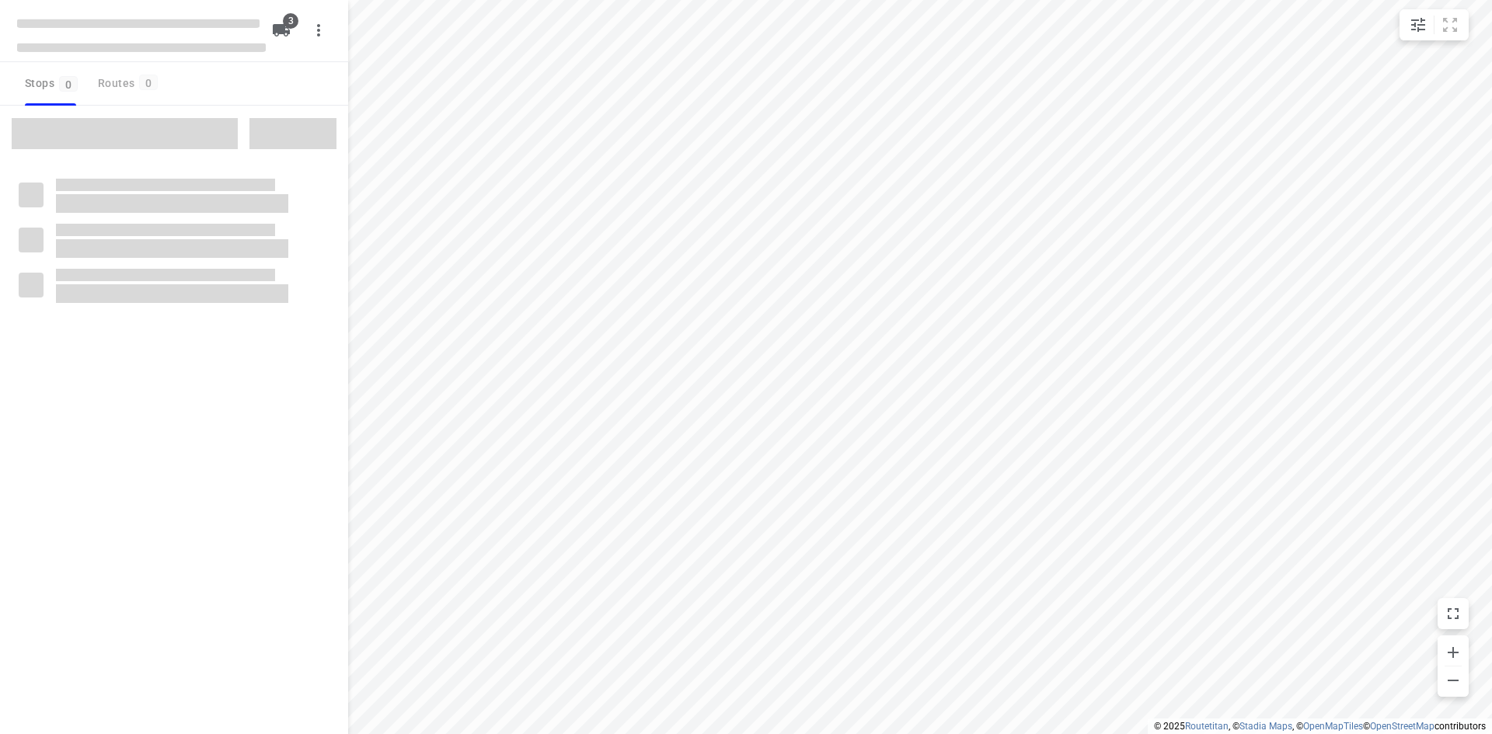
type input "distance"
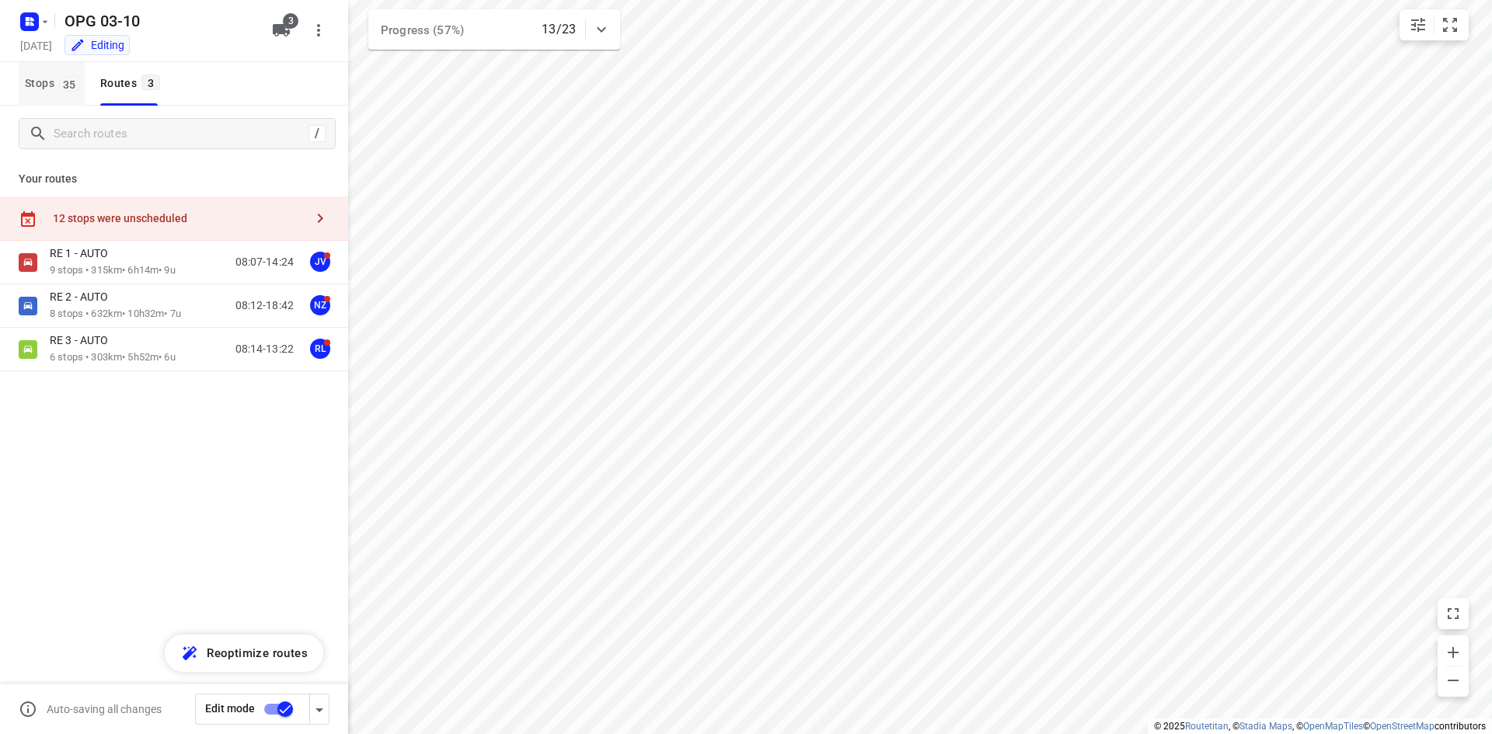
click at [68, 95] on button "Stops 35" at bounding box center [52, 84] width 66 height 44
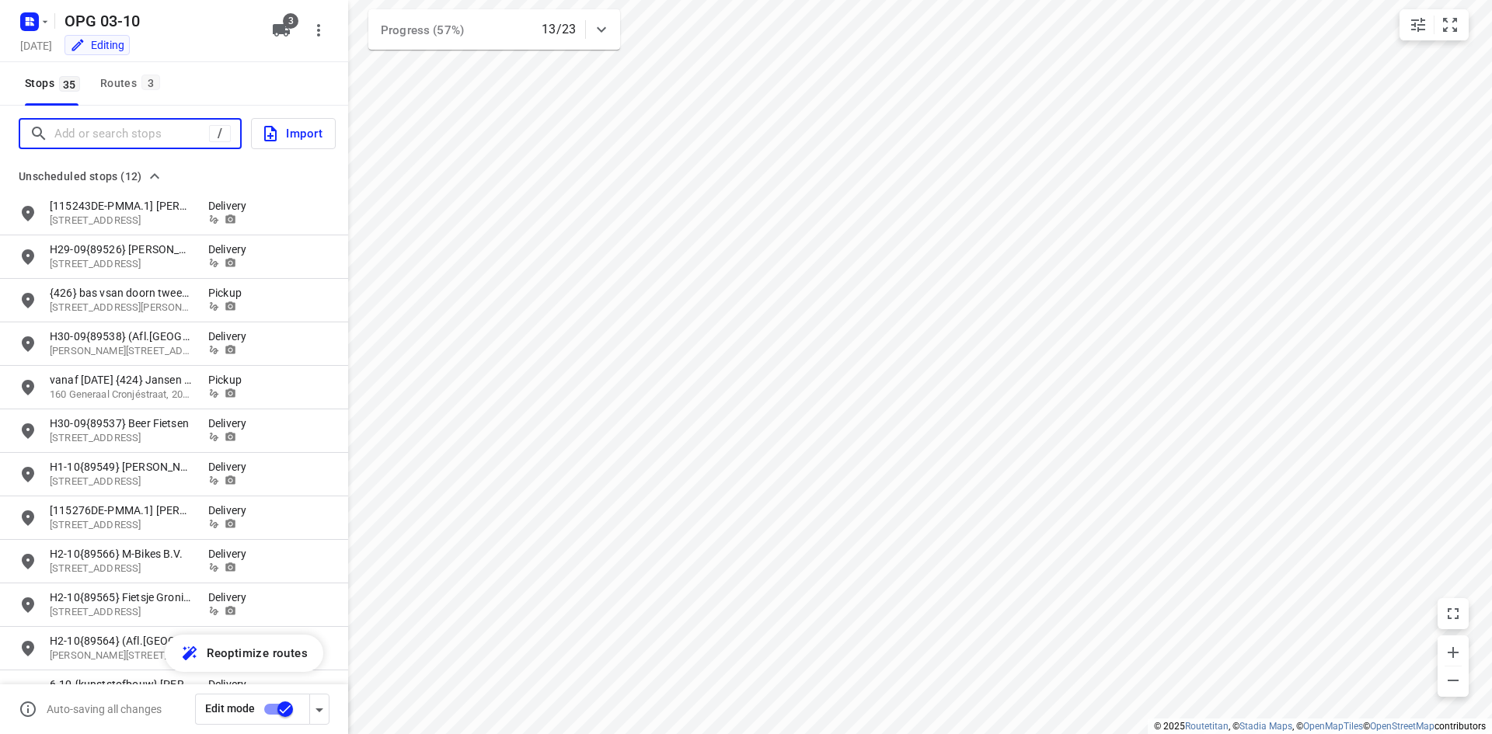
click at [84, 124] on input "Add or search stops" at bounding box center [131, 134] width 155 height 24
type input "m"
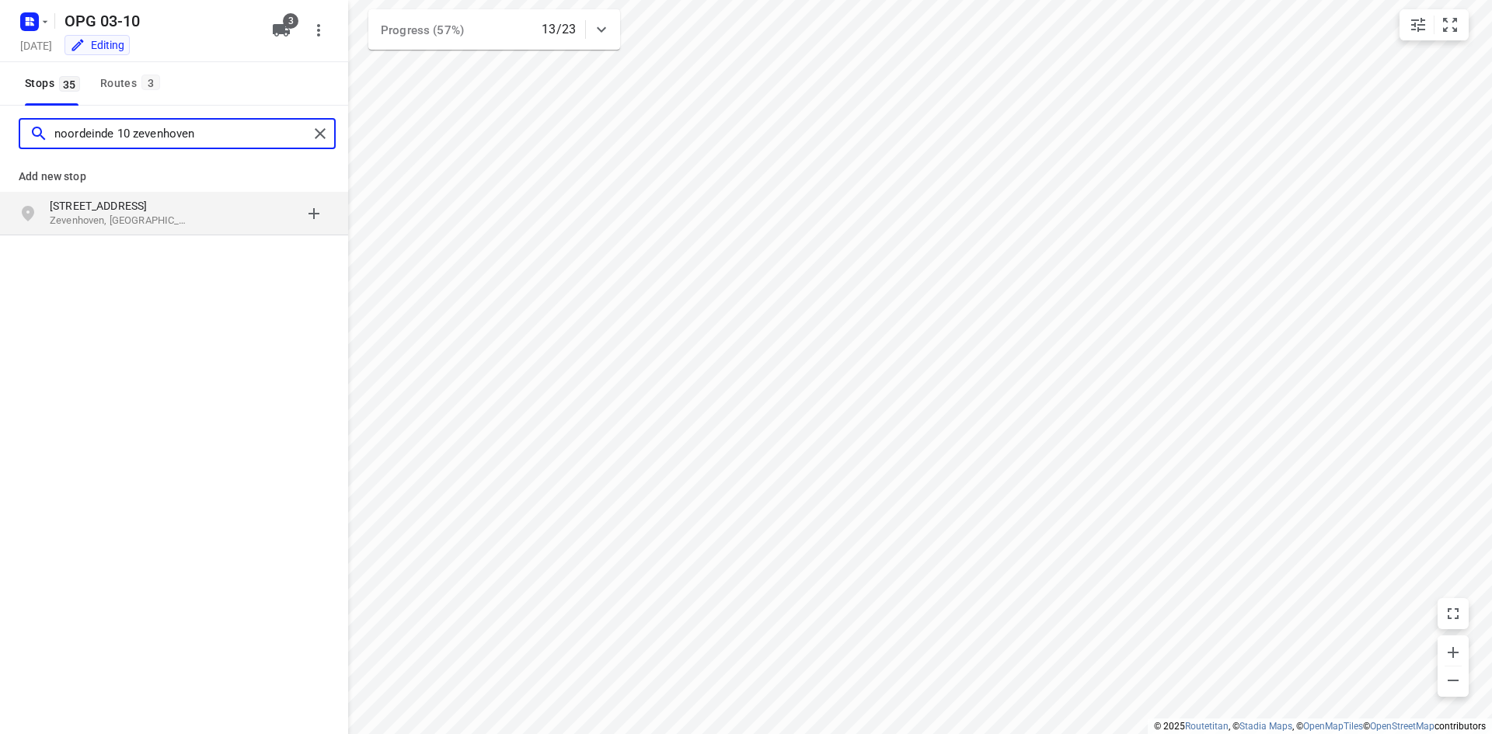
type input "noordeinde 10 zevenhoven"
click at [149, 218] on p "Zevenhoven, [GEOGRAPHIC_DATA]" at bounding box center [121, 221] width 143 height 15
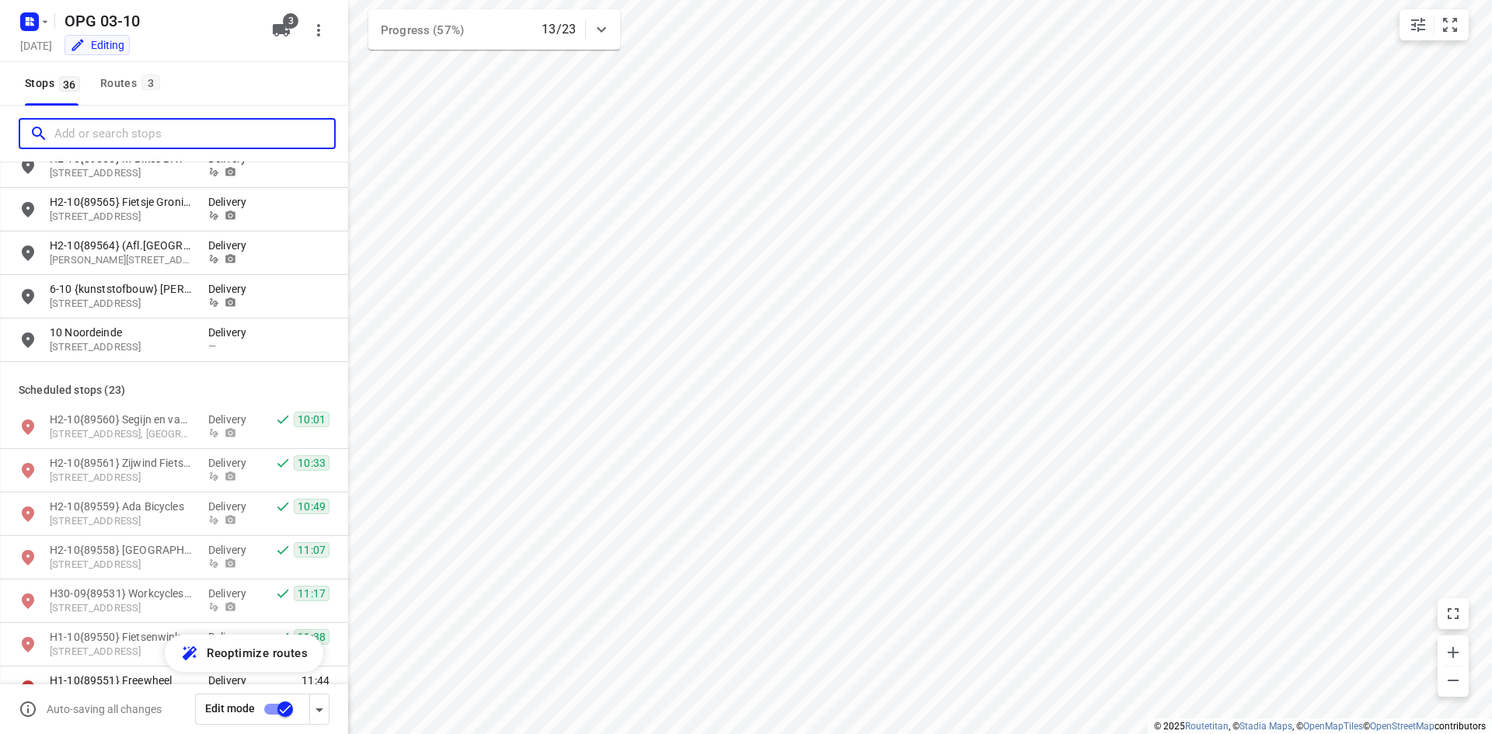
scroll to position [389, 0]
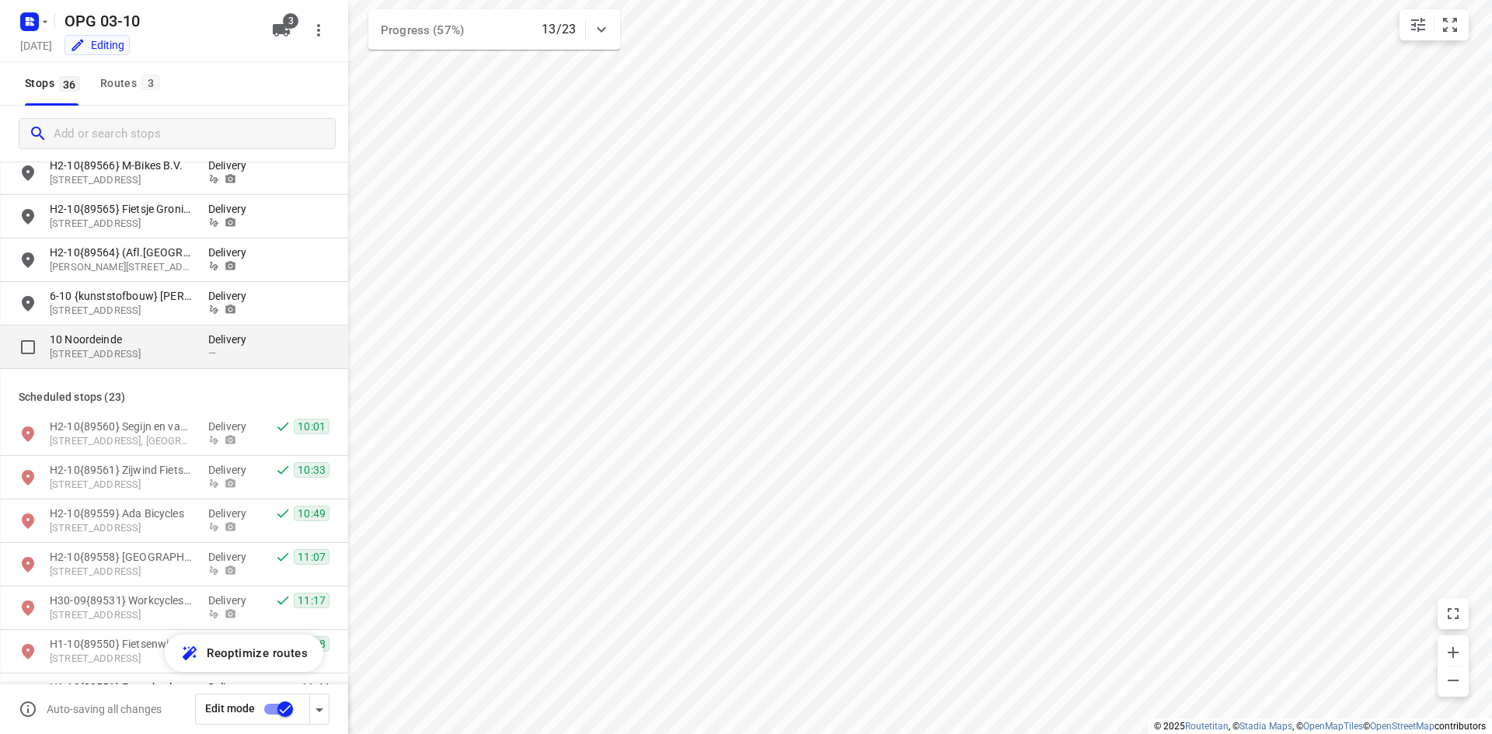
click at [138, 353] on p "[STREET_ADDRESS]" at bounding box center [121, 354] width 143 height 15
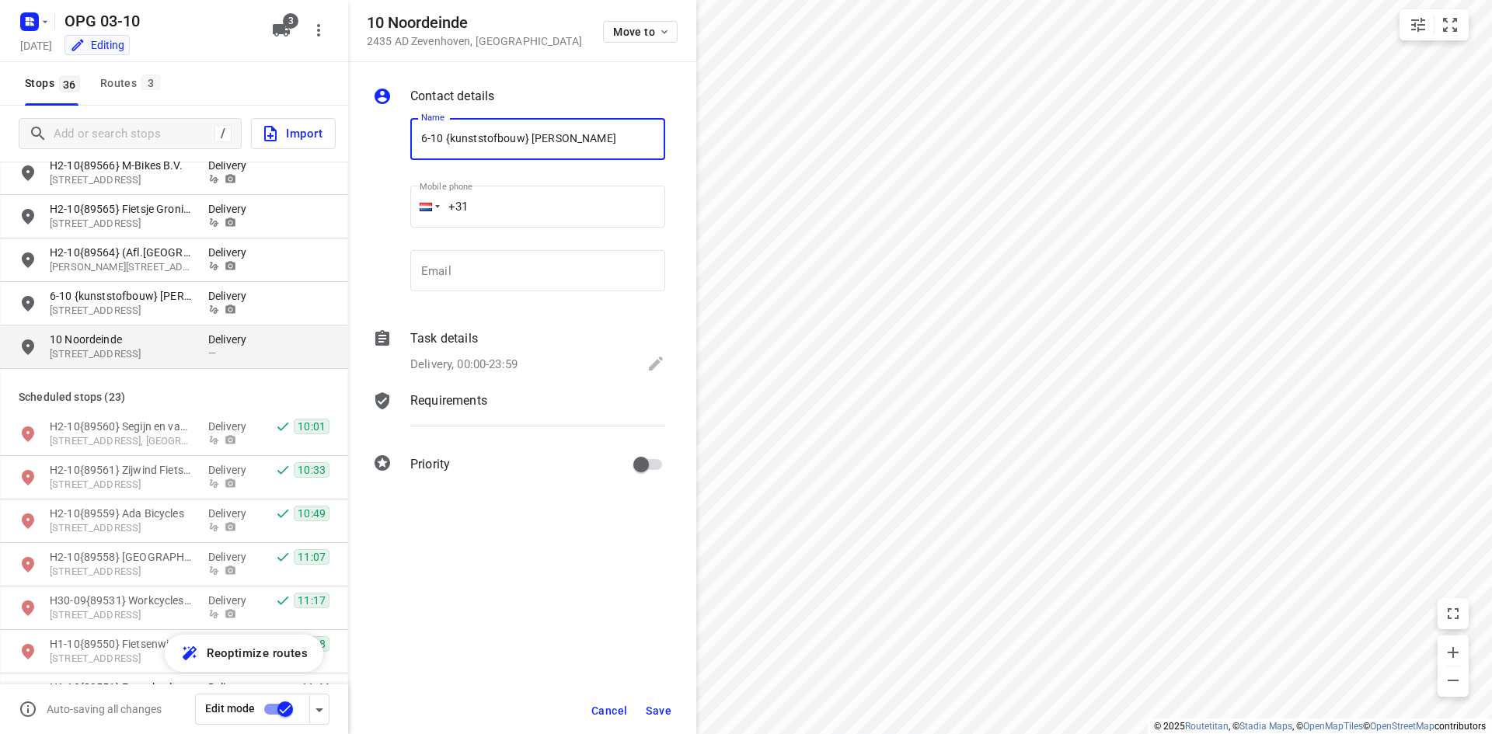
type input "6-10 {kunststofbouw} [PERSON_NAME]"
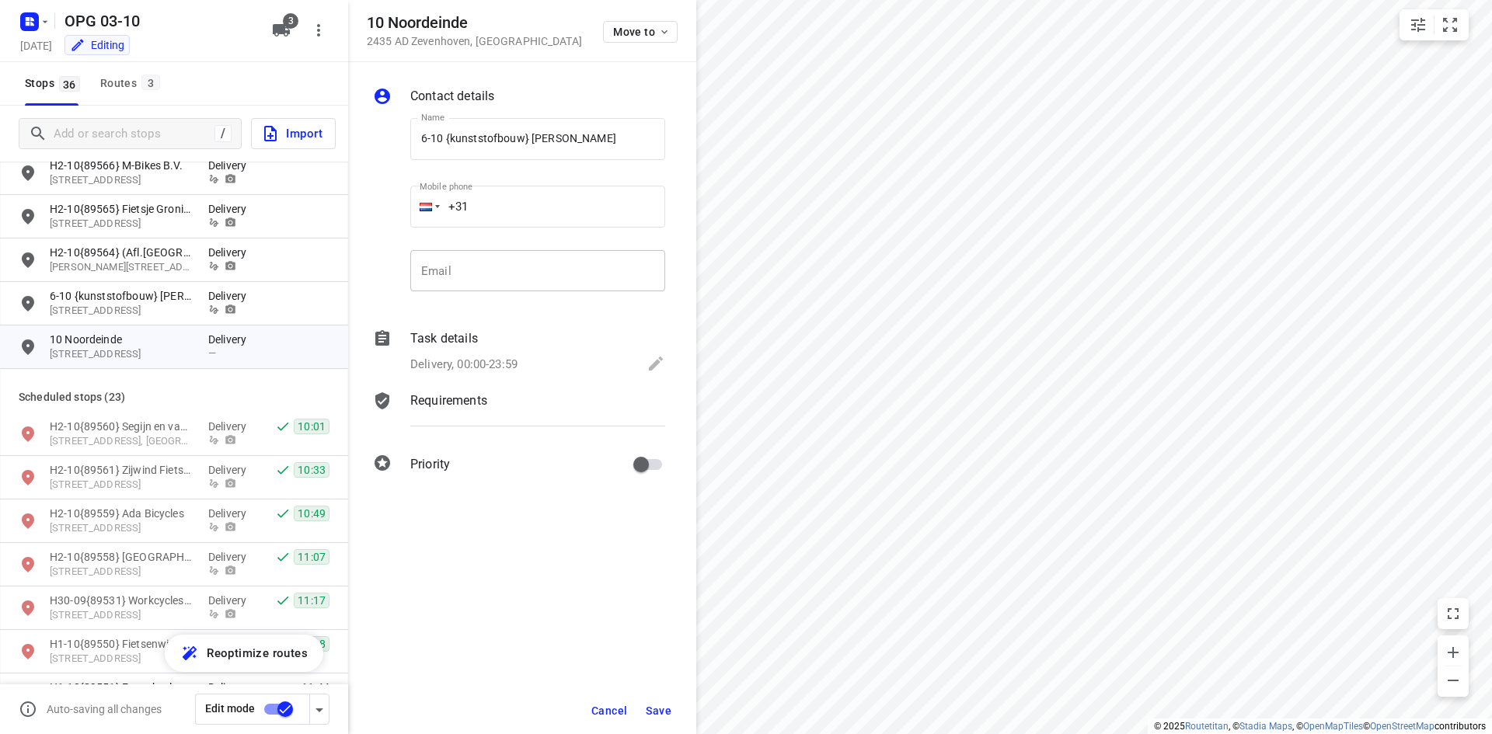
drag, startPoint x: 534, startPoint y: 298, endPoint x: 535, endPoint y: 283, distance: 14.8
click at [534, 298] on div "Email Email" at bounding box center [537, 277] width 255 height 54
click at [535, 282] on input "email" at bounding box center [537, 271] width 255 height 42
paste input "[EMAIL_ADDRESS][DOMAIN_NAME]"
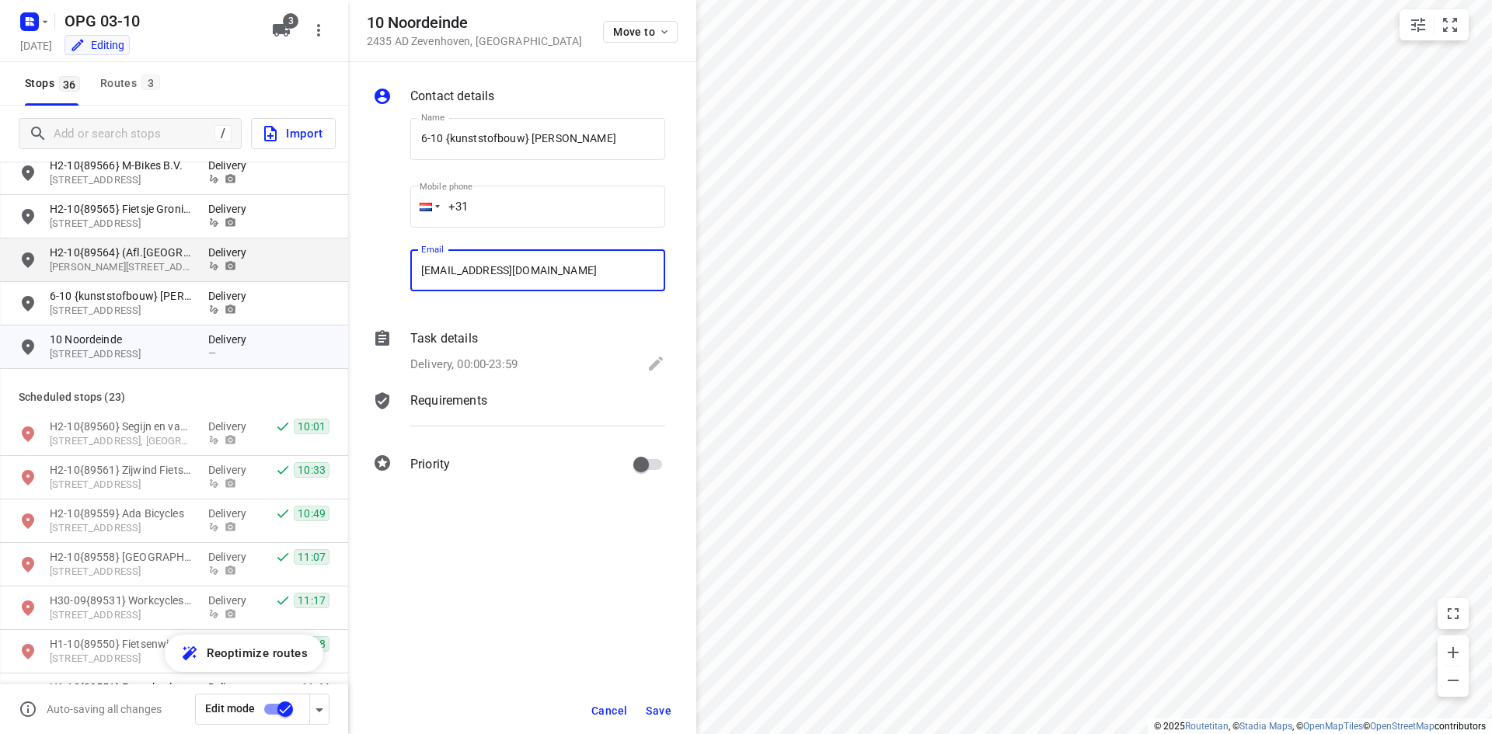
type input "[EMAIL_ADDRESS][DOMAIN_NAME]"
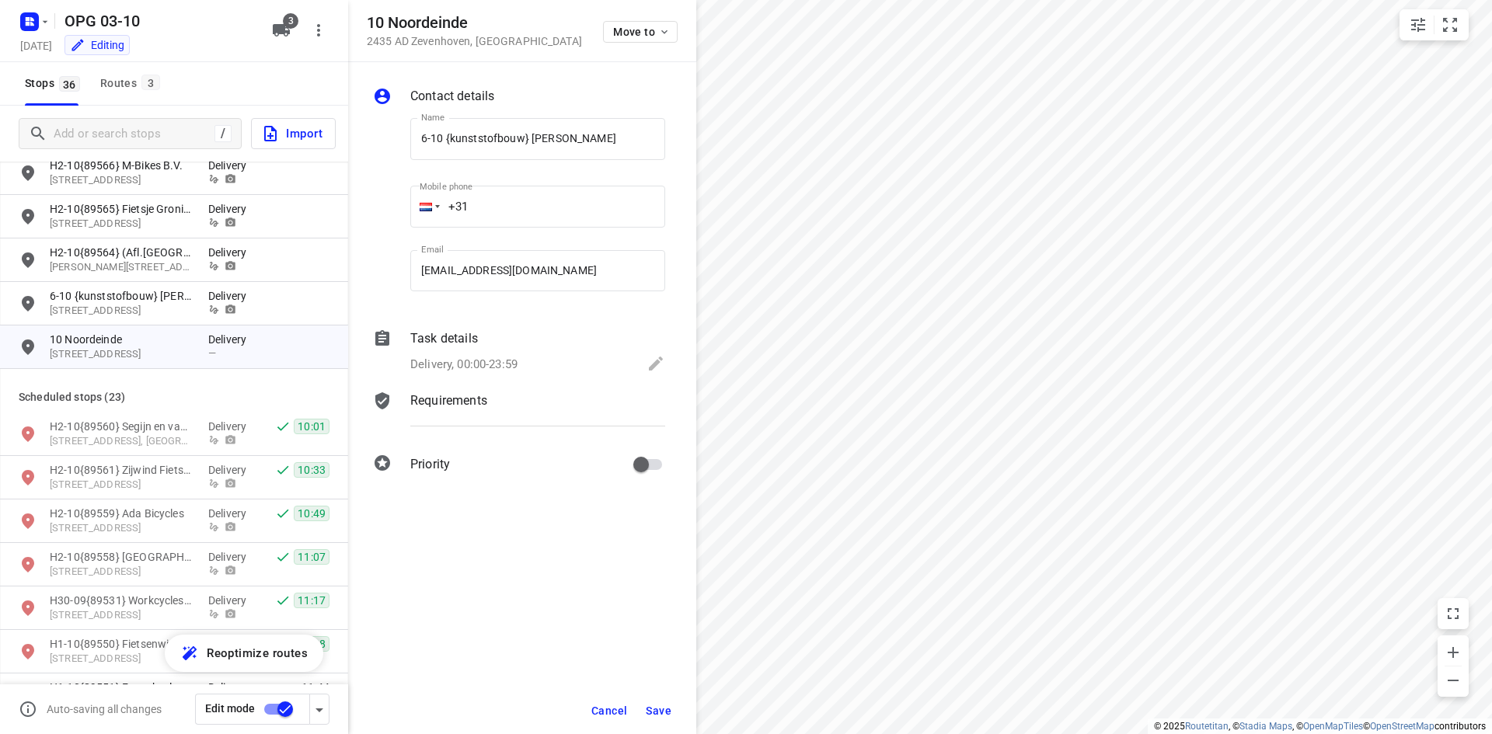
click at [588, 211] on input "+31" at bounding box center [537, 207] width 255 height 42
type input "[PHONE_NUMBER]"
click at [483, 340] on div "Task details" at bounding box center [537, 338] width 255 height 19
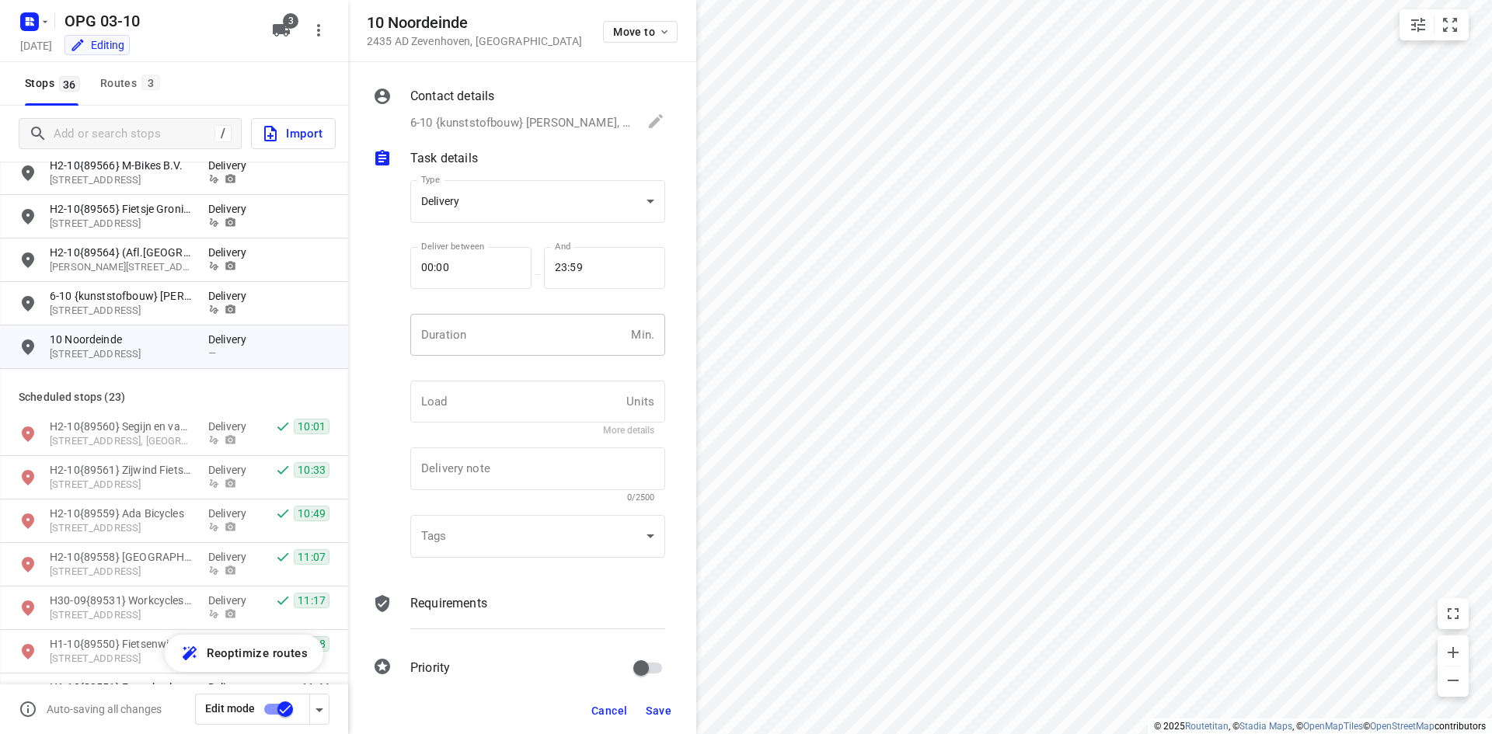
click at [476, 341] on input "number" at bounding box center [517, 335] width 214 height 42
type input "10"
type input "1"
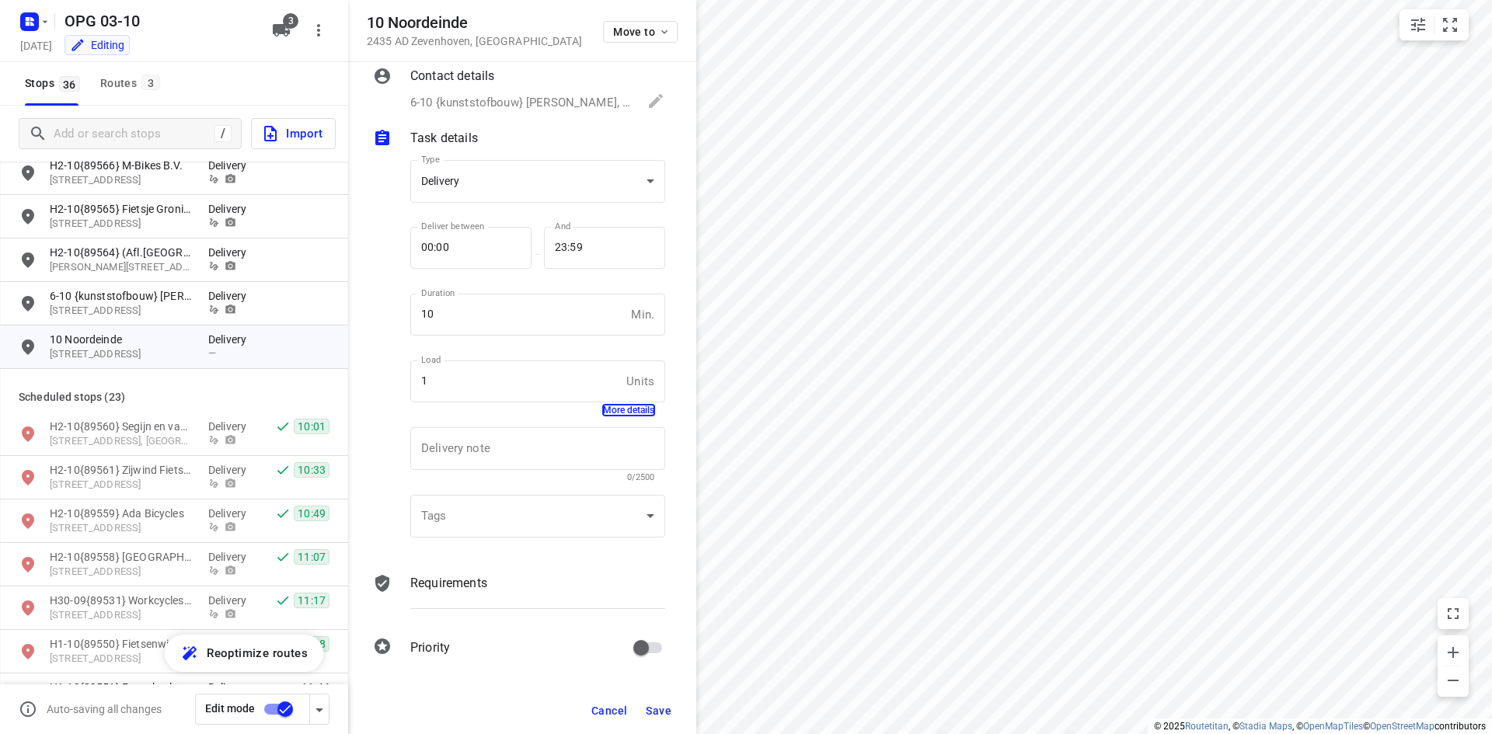
click at [485, 596] on div "Requirements" at bounding box center [537, 597] width 261 height 53
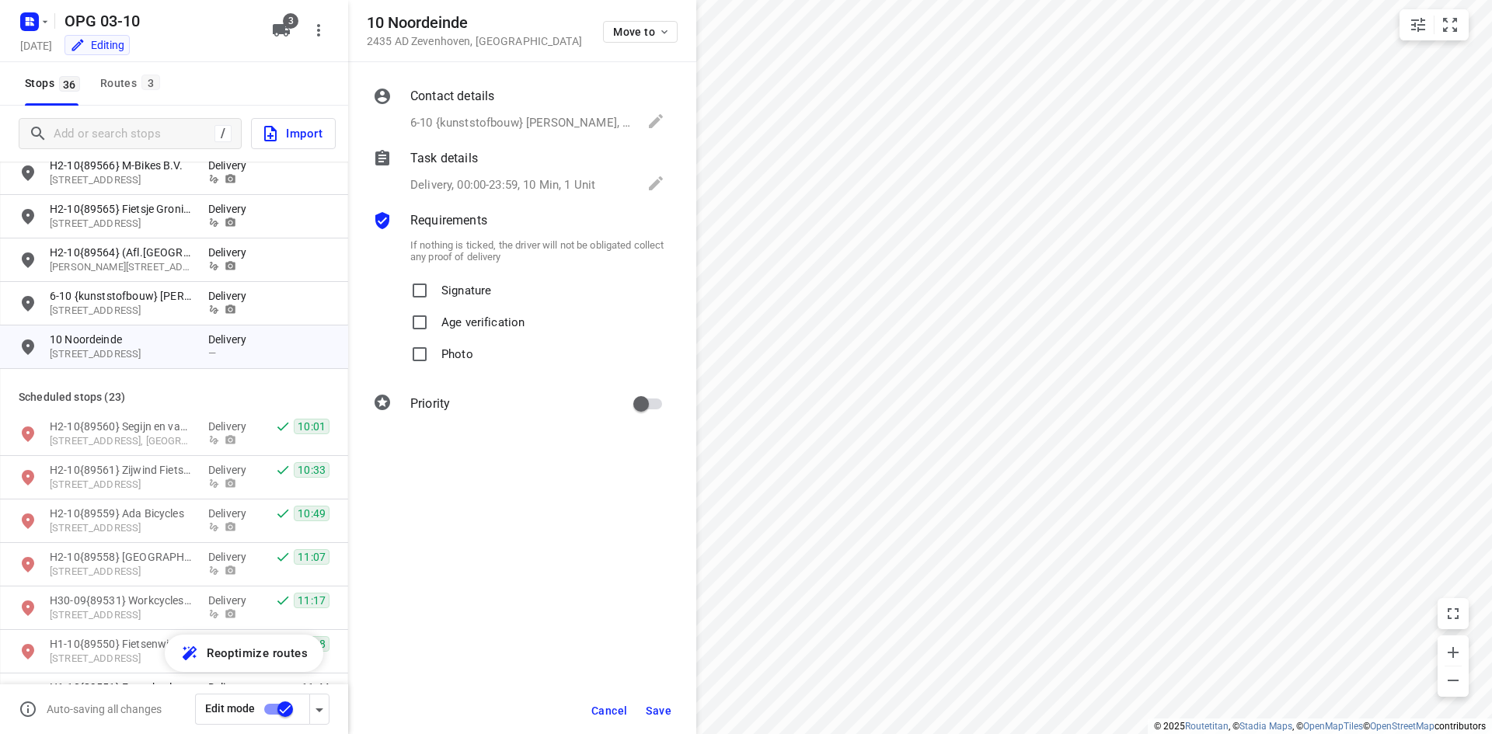
scroll to position [0, 0]
click at [458, 291] on p "Signature" at bounding box center [466, 286] width 50 height 23
click at [435, 291] on input "Signature" at bounding box center [419, 290] width 31 height 31
checkbox input "true"
click at [462, 359] on p "Photo" at bounding box center [457, 350] width 32 height 23
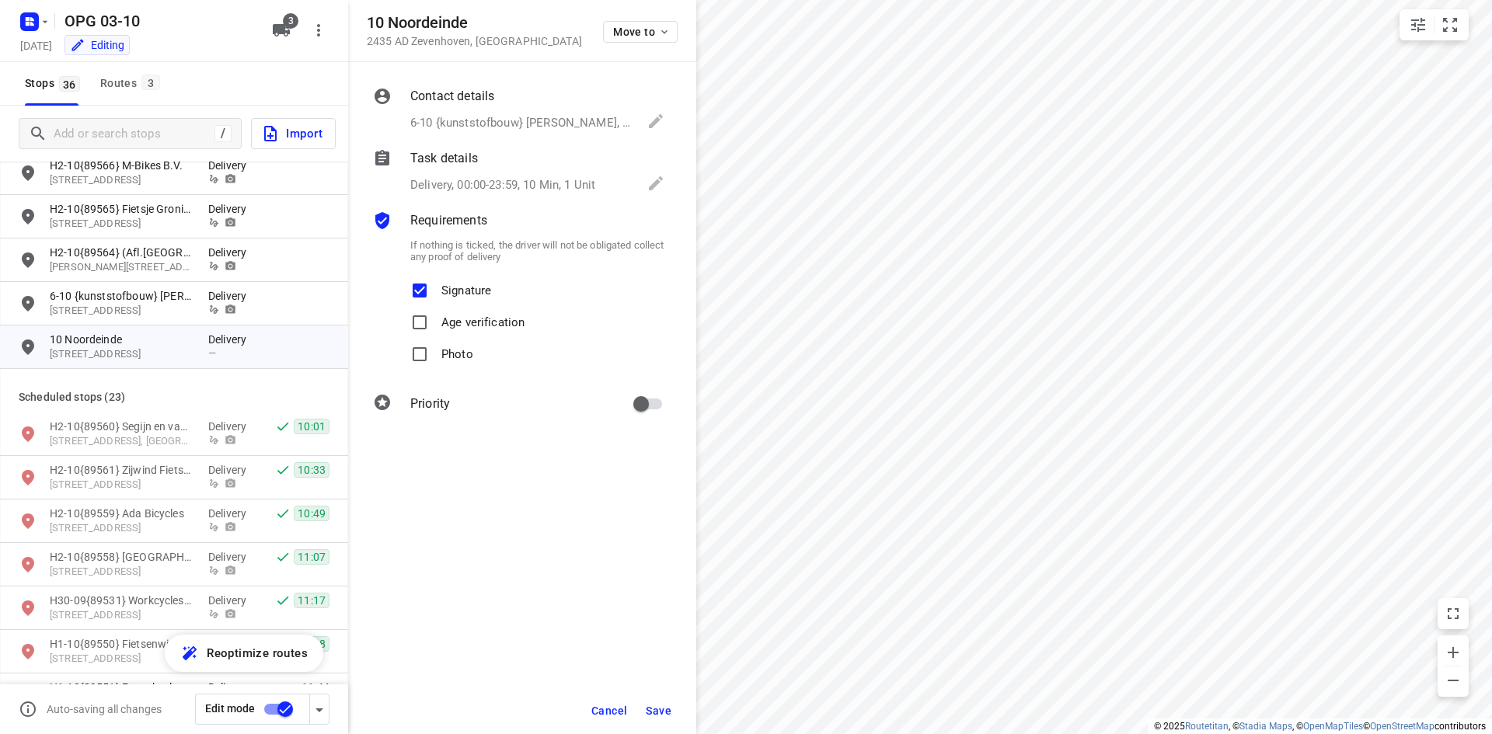
click at [435, 359] on input "Photo" at bounding box center [419, 354] width 31 height 31
checkbox input "true"
click at [650, 407] on input "primary checkbox" at bounding box center [641, 404] width 89 height 30
checkbox input "true"
click at [664, 708] on span "Save" at bounding box center [659, 711] width 26 height 12
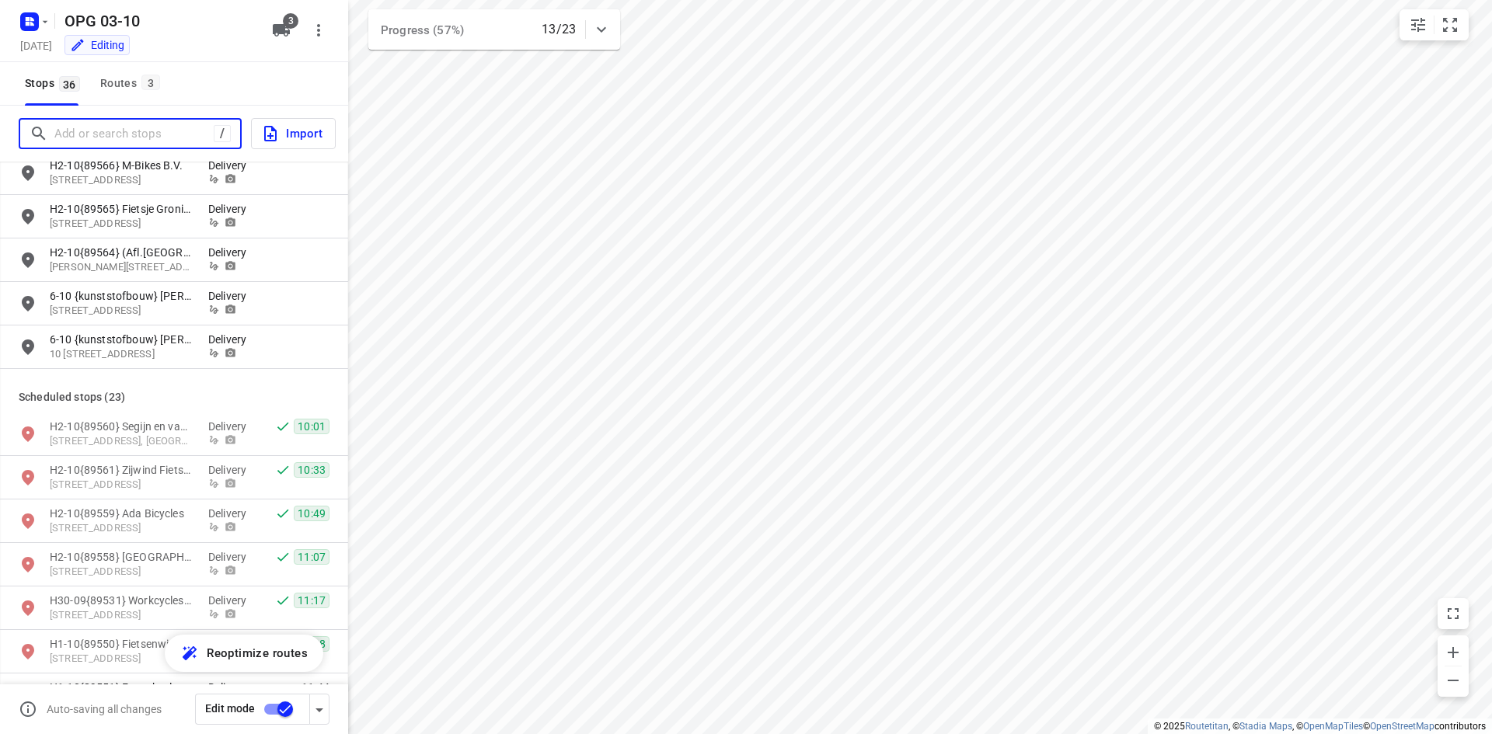
click at [164, 128] on input "Add or search stops" at bounding box center [133, 134] width 159 height 24
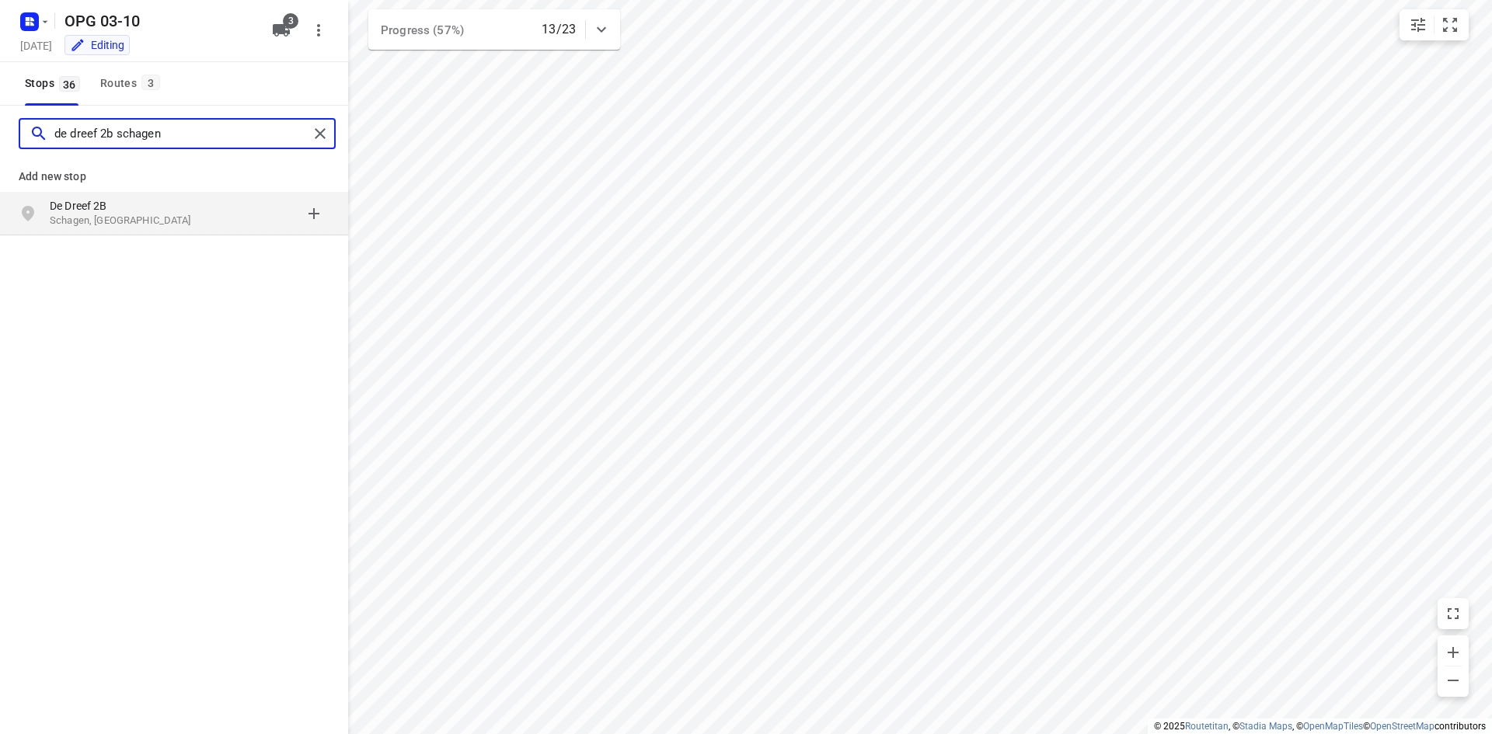
type input "de dreef 2b schagen"
click at [166, 218] on p "Schagen, [GEOGRAPHIC_DATA]" at bounding box center [121, 221] width 143 height 15
type input "6"
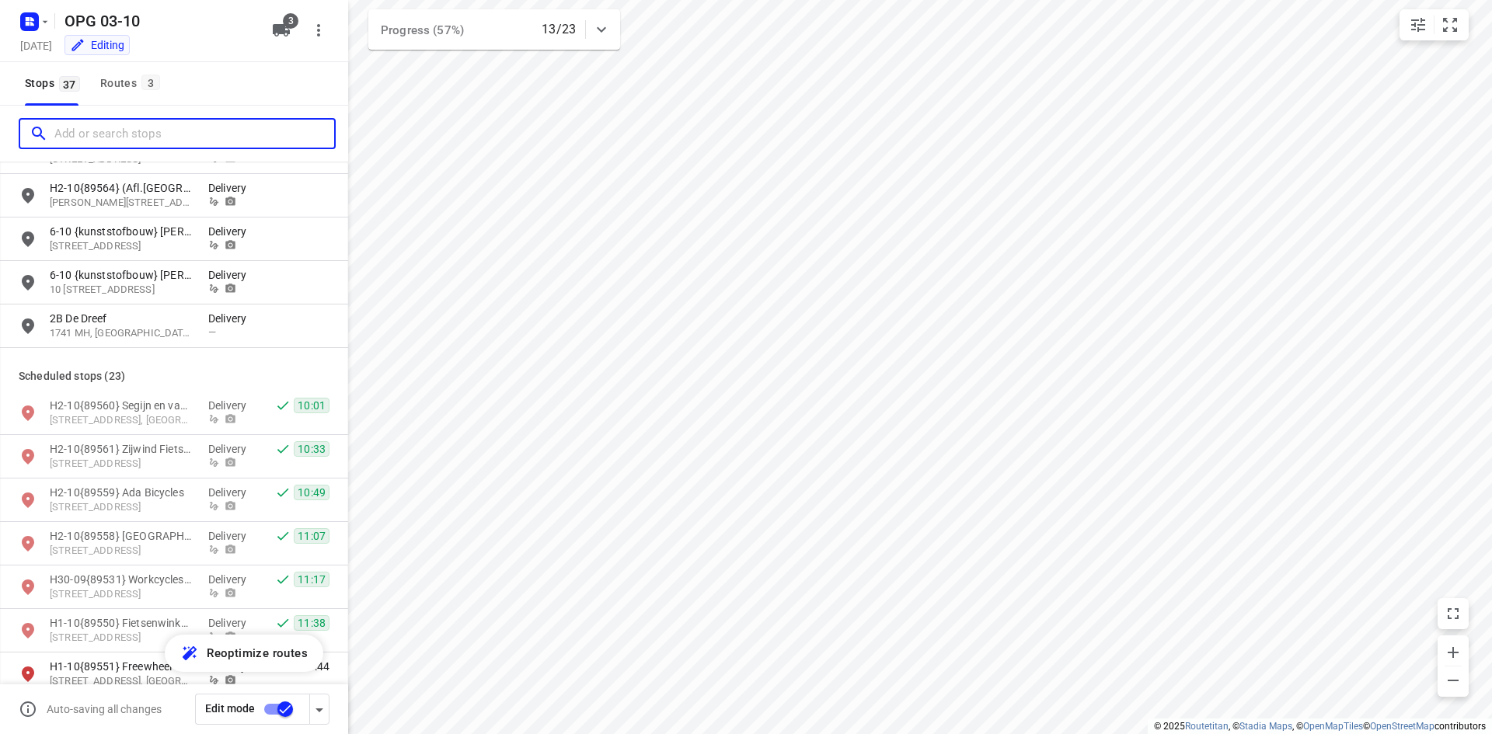
scroll to position [544, 0]
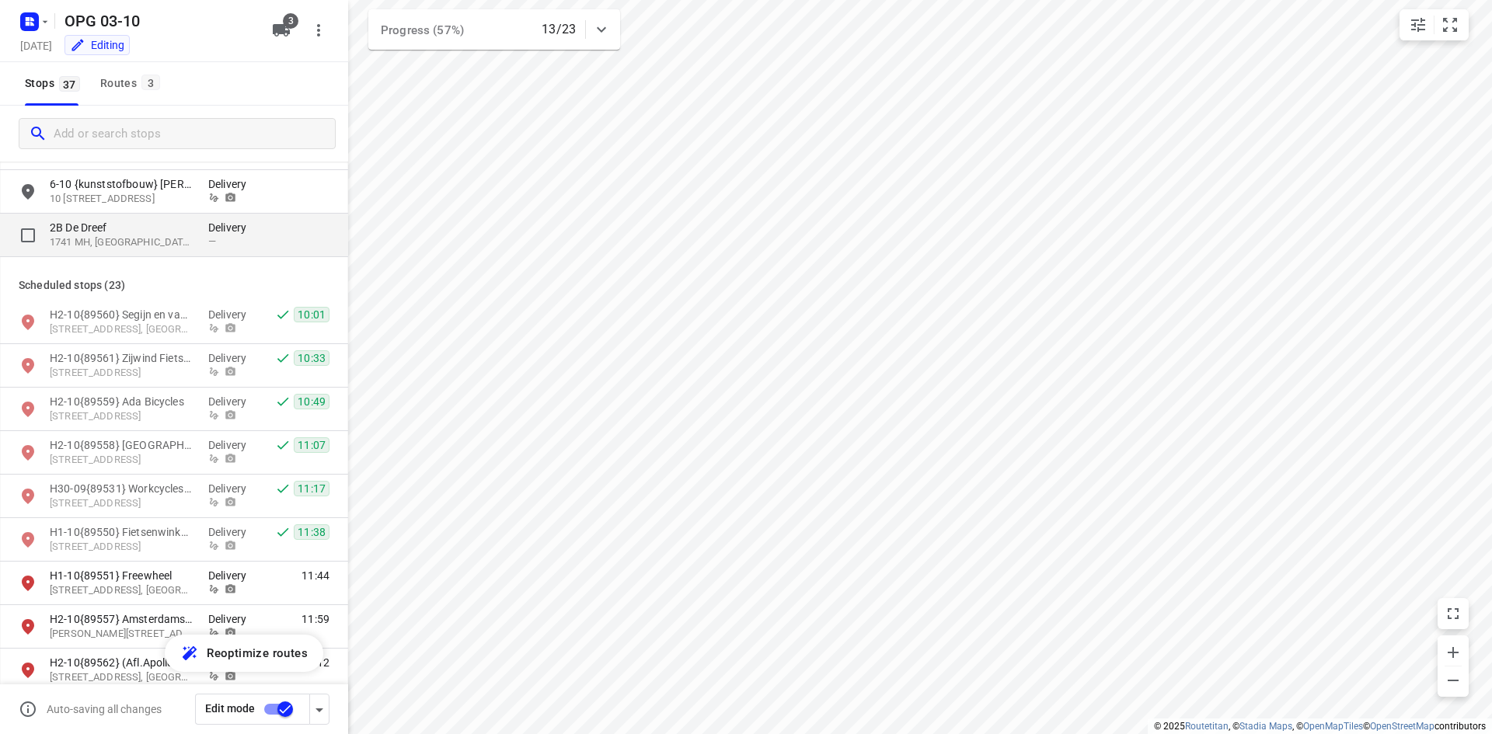
click at [220, 239] on div "—" at bounding box center [231, 241] width 47 height 12
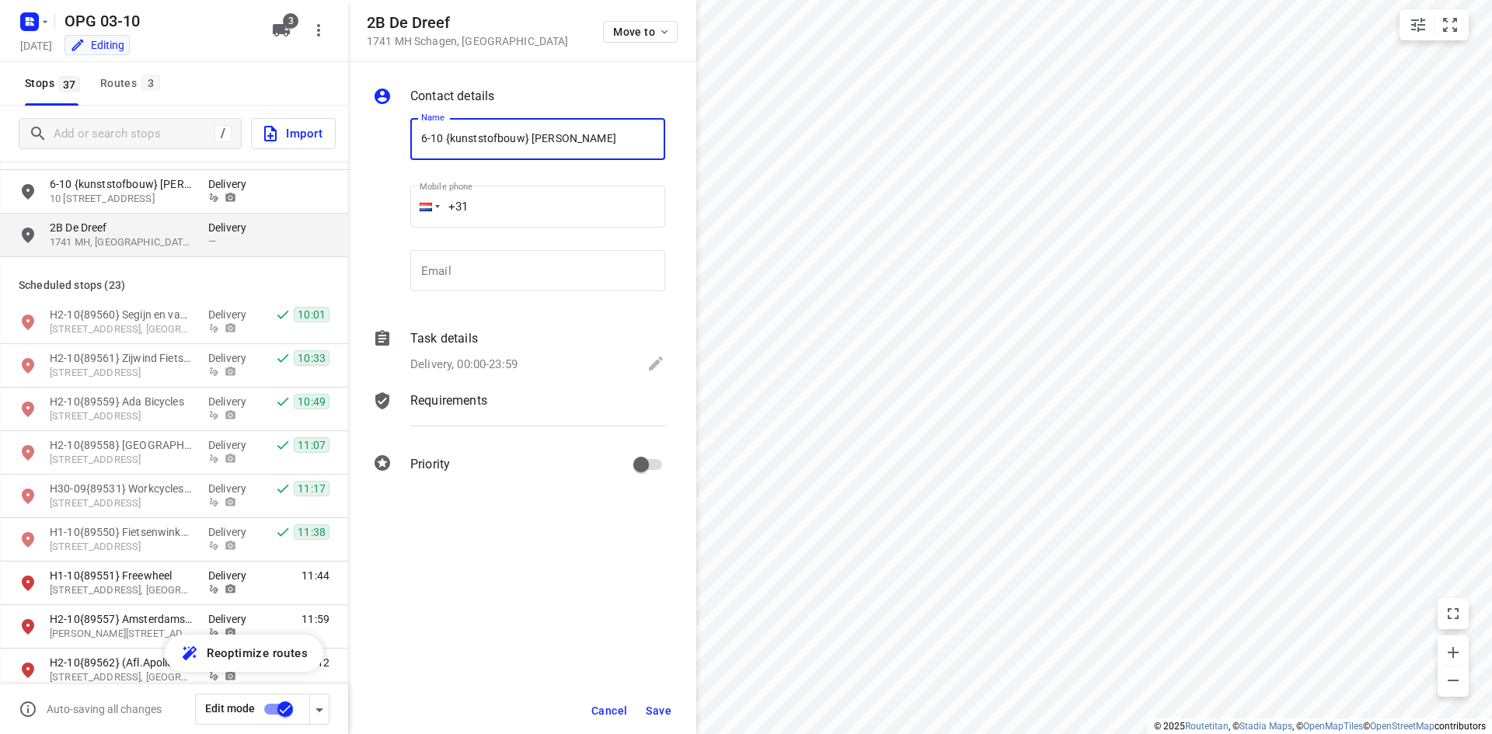
type input "6-10 {kunststofbouw} [PERSON_NAME]"
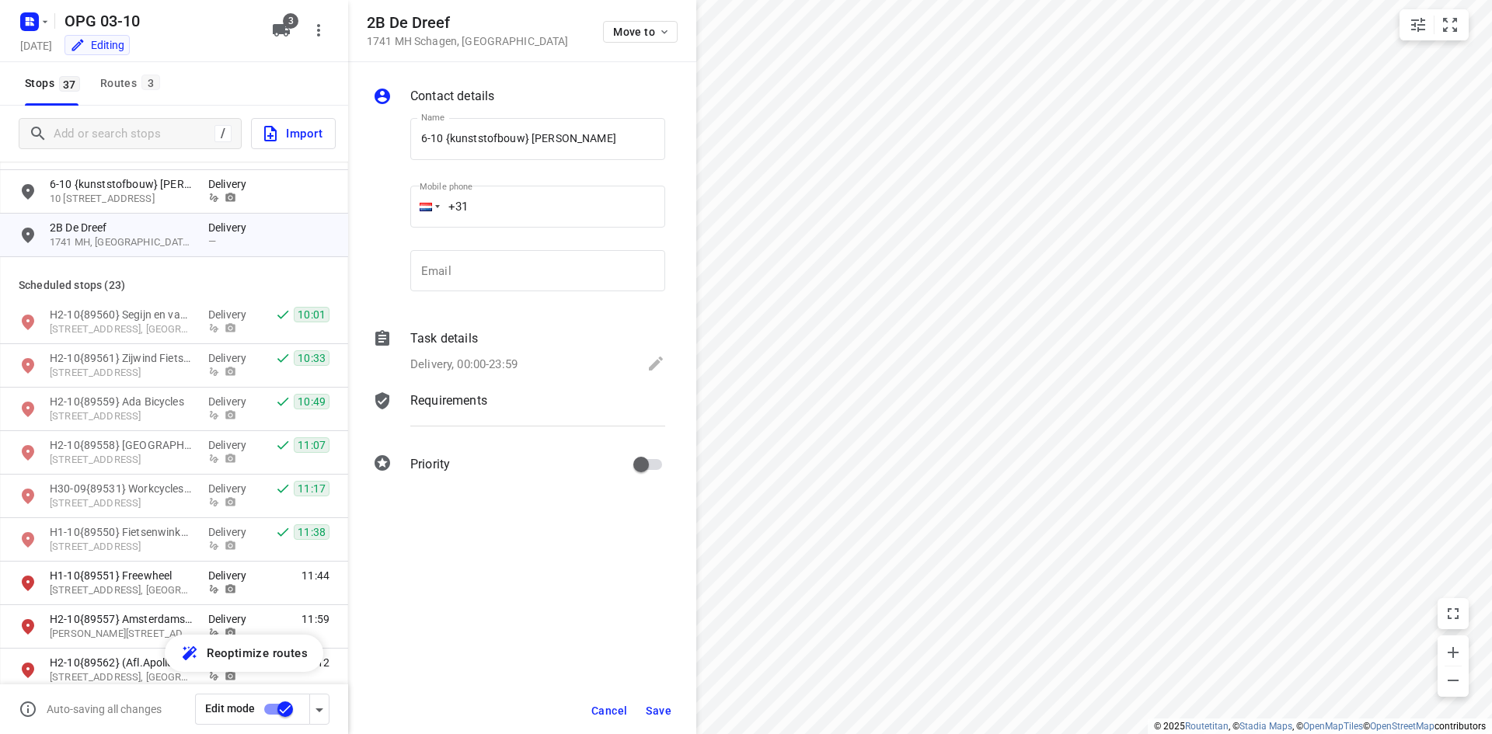
click at [577, 295] on div "Email Email" at bounding box center [537, 277] width 255 height 54
click at [577, 277] on input "email" at bounding box center [537, 271] width 255 height 42
paste input "[EMAIL_ADDRESS][DOMAIN_NAME]"
type input "[EMAIL_ADDRESS][DOMAIN_NAME]"
click at [489, 204] on input "+31" at bounding box center [537, 207] width 255 height 42
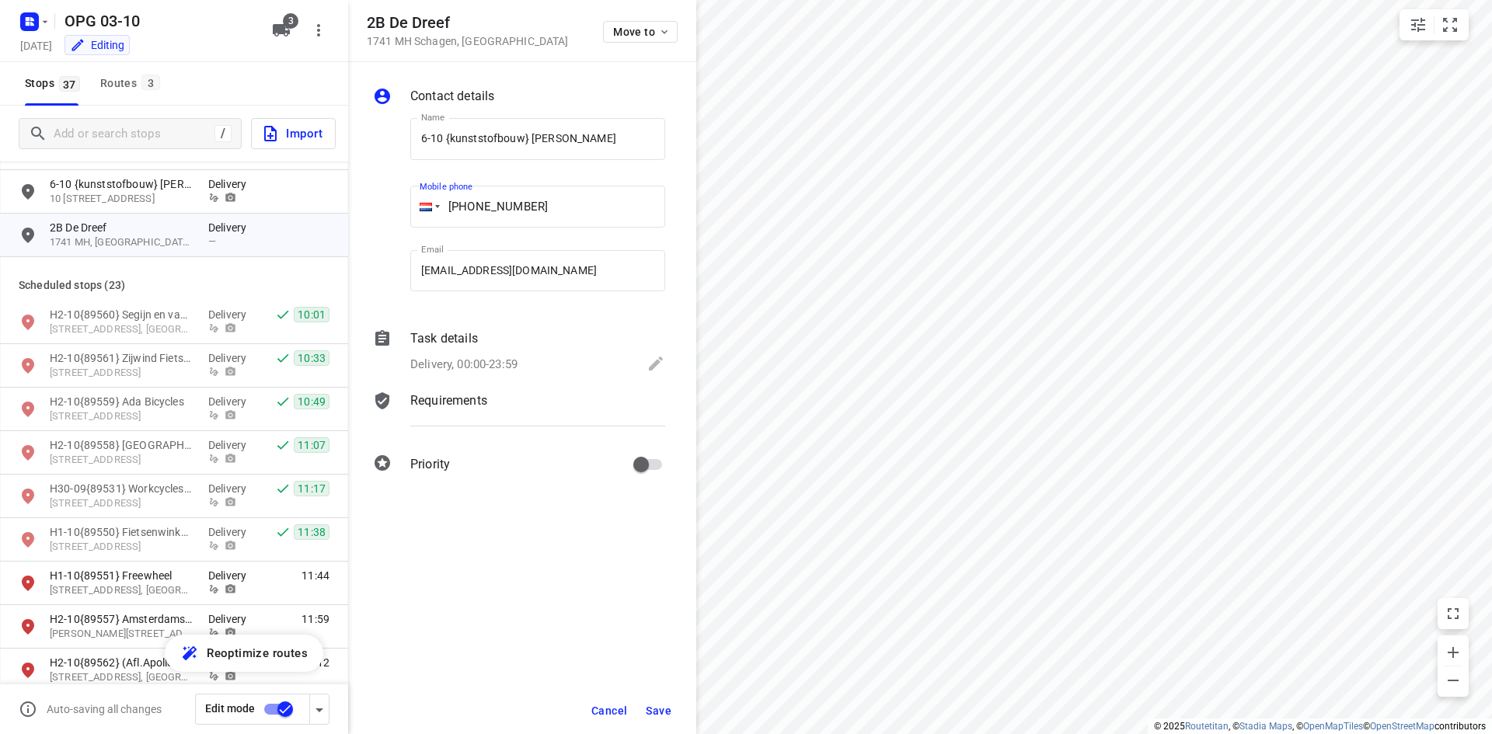
type input "[PHONE_NUMBER]"
click at [500, 351] on div "Task details Delivery, 00:00-23:59" at bounding box center [537, 352] width 261 height 53
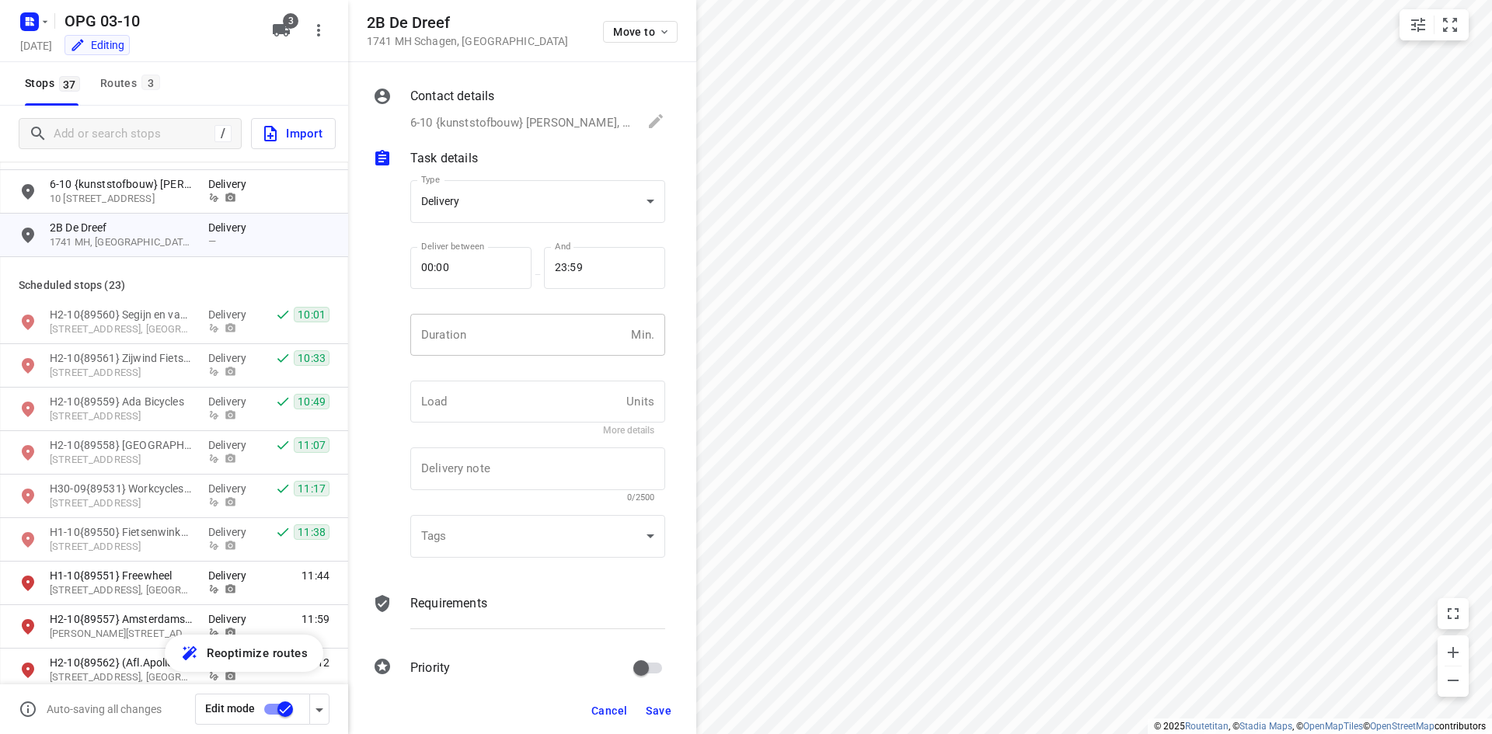
click at [496, 326] on input "number" at bounding box center [517, 335] width 214 height 42
type input "10"
type input "1"
click at [484, 607] on p "Requirements" at bounding box center [448, 603] width 77 height 19
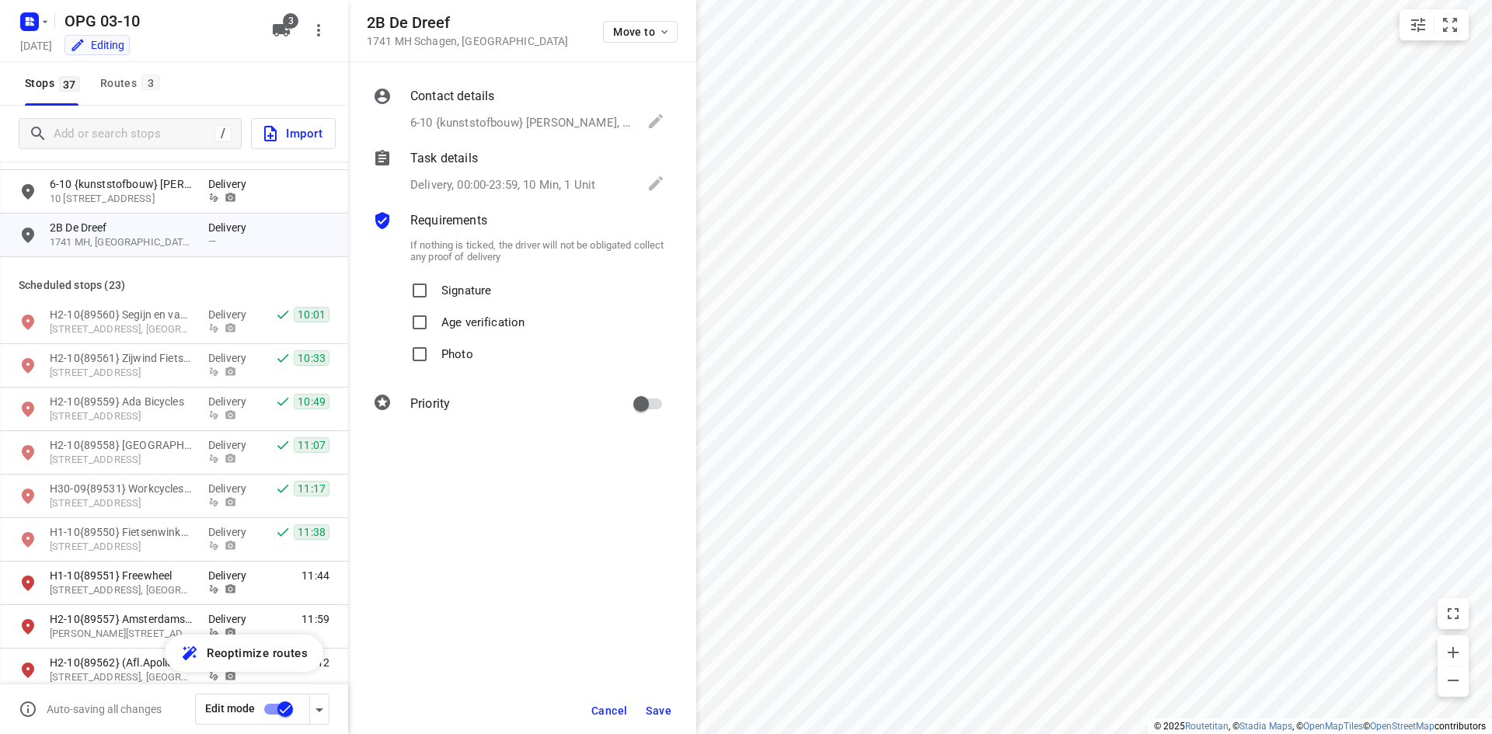
click at [472, 295] on p "Signature" at bounding box center [466, 286] width 50 height 23
click at [435, 295] on input "Signature" at bounding box center [419, 290] width 31 height 31
checkbox input "true"
click at [458, 362] on span "Photo" at bounding box center [457, 355] width 32 height 32
click at [435, 362] on input "Photo" at bounding box center [419, 354] width 31 height 31
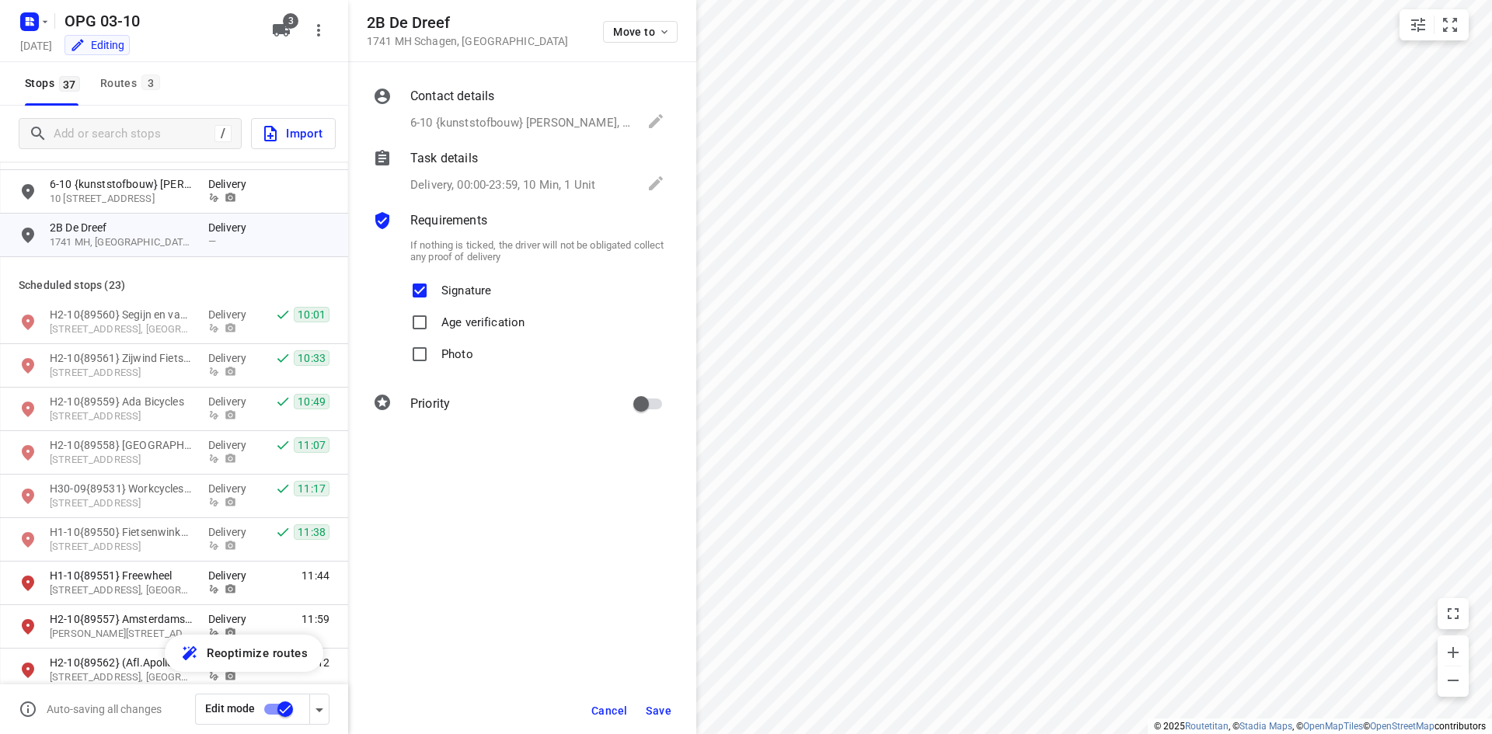
checkbox input "true"
click at [643, 403] on input "primary checkbox" at bounding box center [641, 404] width 89 height 30
checkbox input "true"
click at [650, 713] on span "Save" at bounding box center [659, 711] width 26 height 12
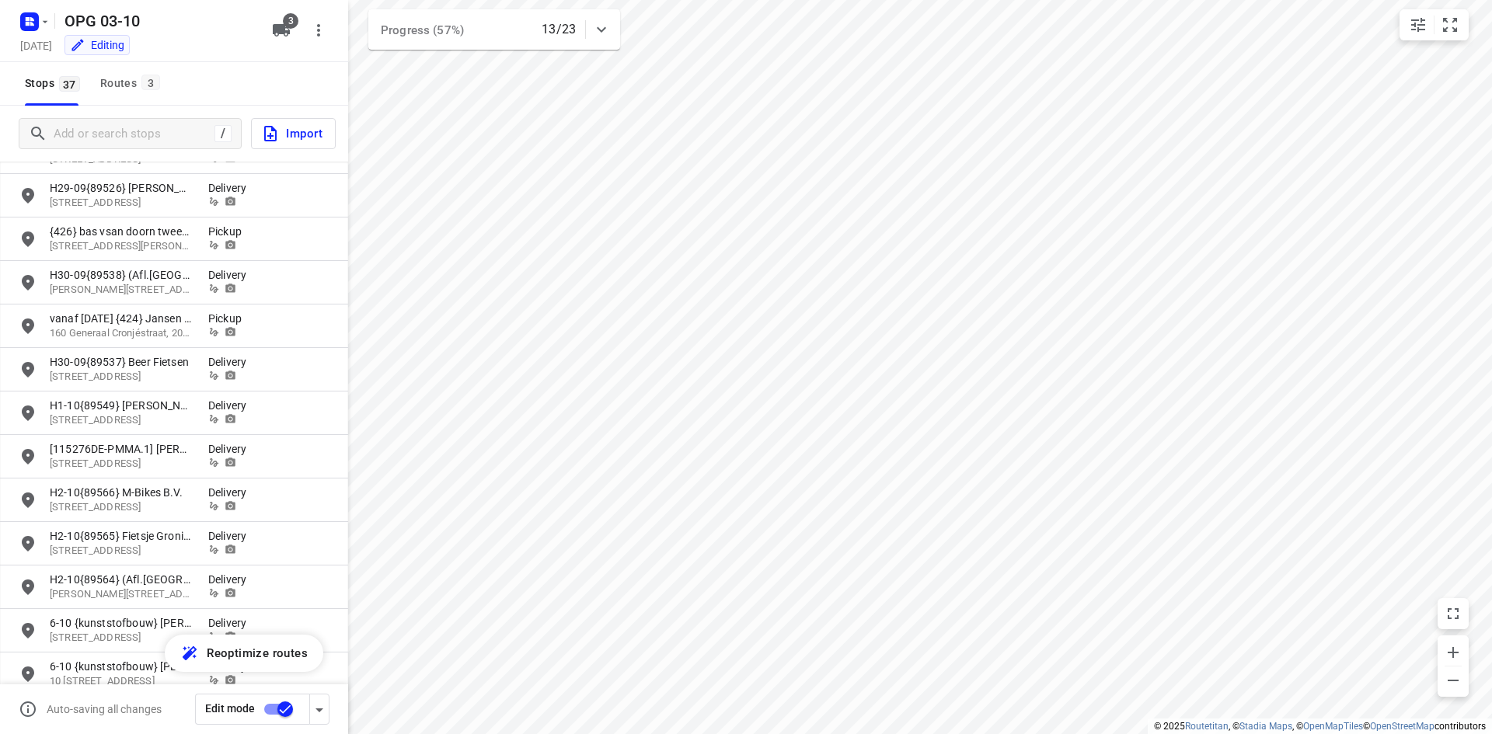
scroll to position [0, 0]
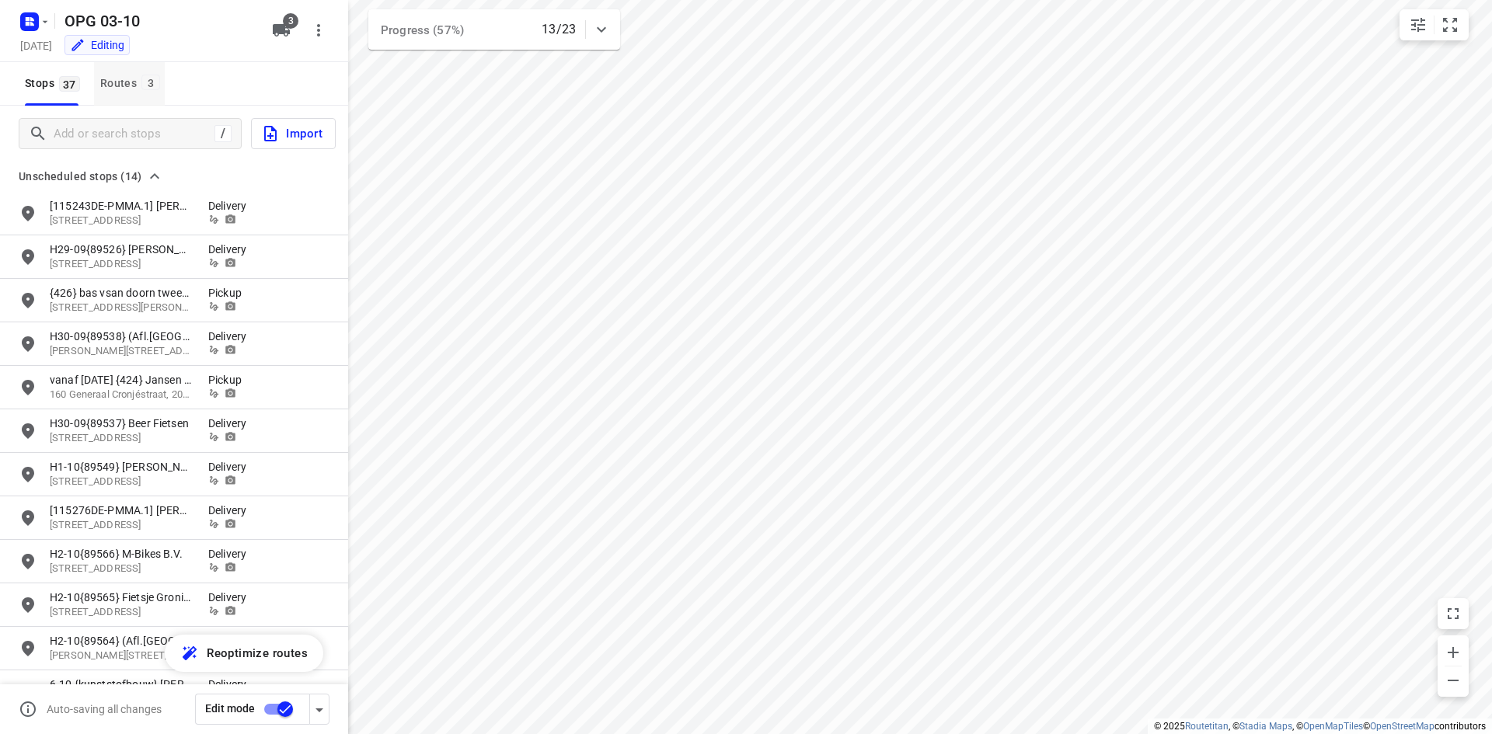
click at [113, 82] on div "Routes 3" at bounding box center [132, 83] width 64 height 19
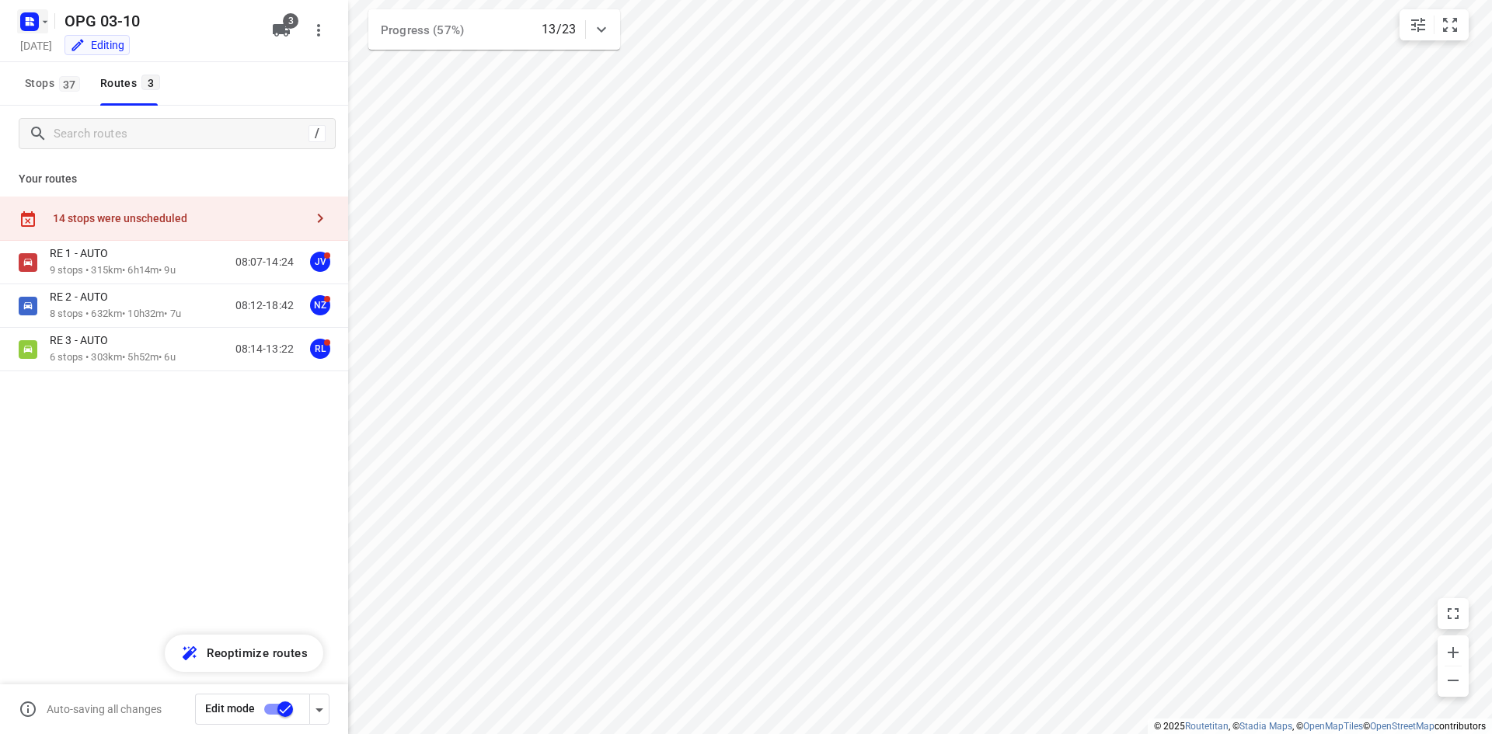
click at [36, 30] on rect "button" at bounding box center [29, 21] width 19 height 19
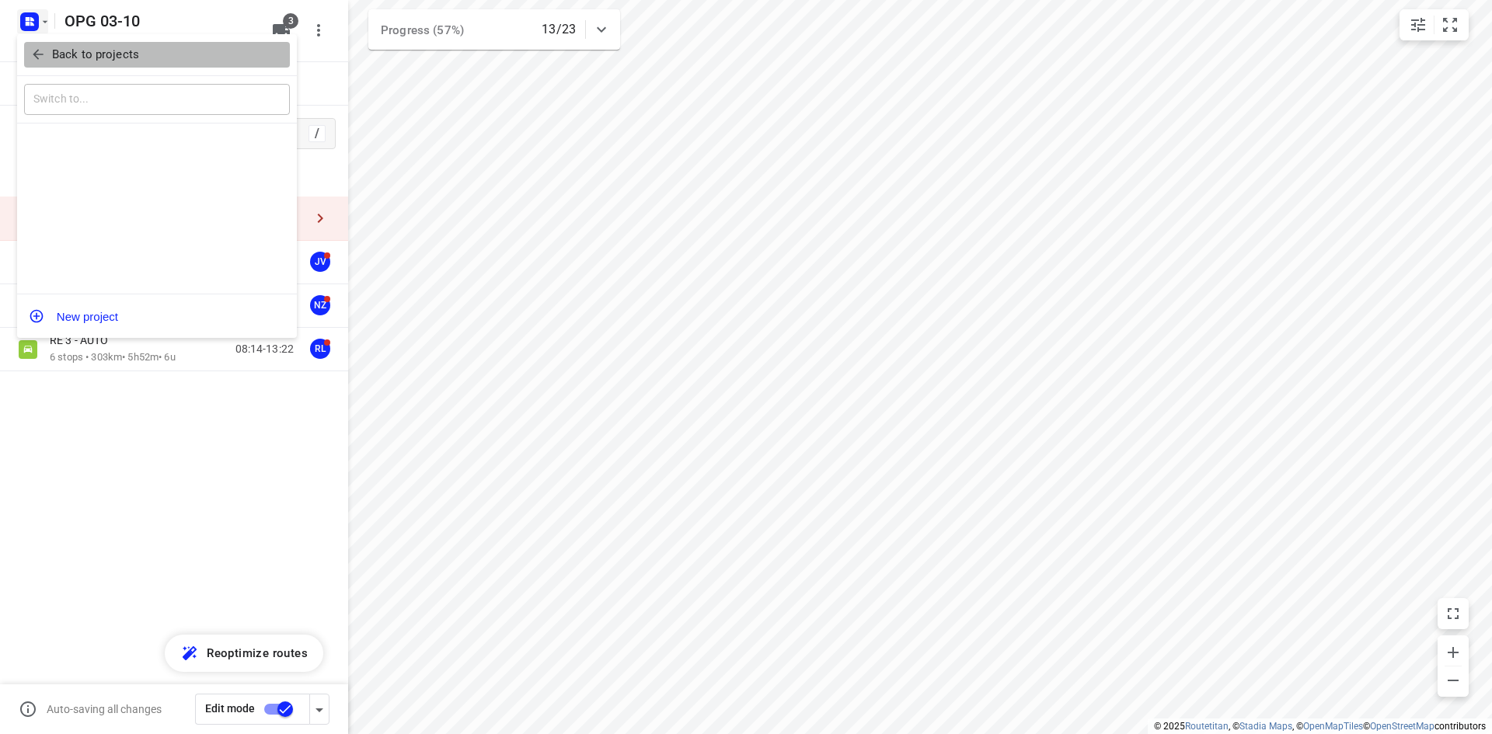
click at [36, 53] on icon "button" at bounding box center [38, 55] width 10 height 10
